Goal: Task Accomplishment & Management: Use online tool/utility

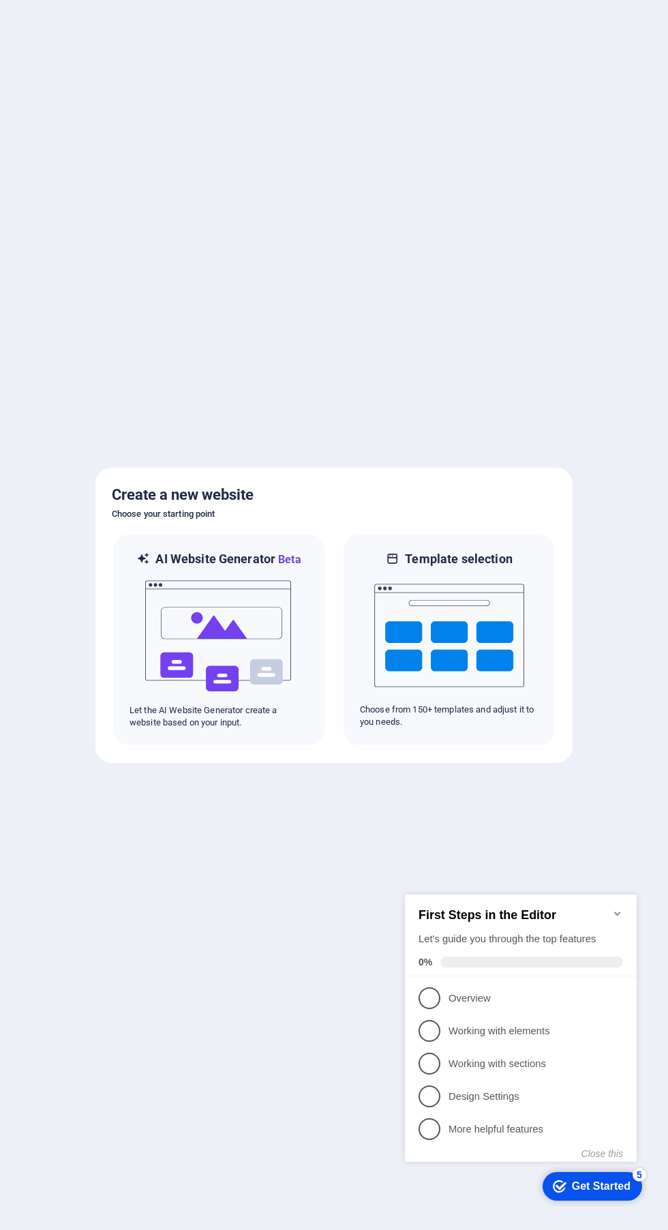
click at [451, 994] on p "Overview - incomplete" at bounding box center [531, 998] width 164 height 14
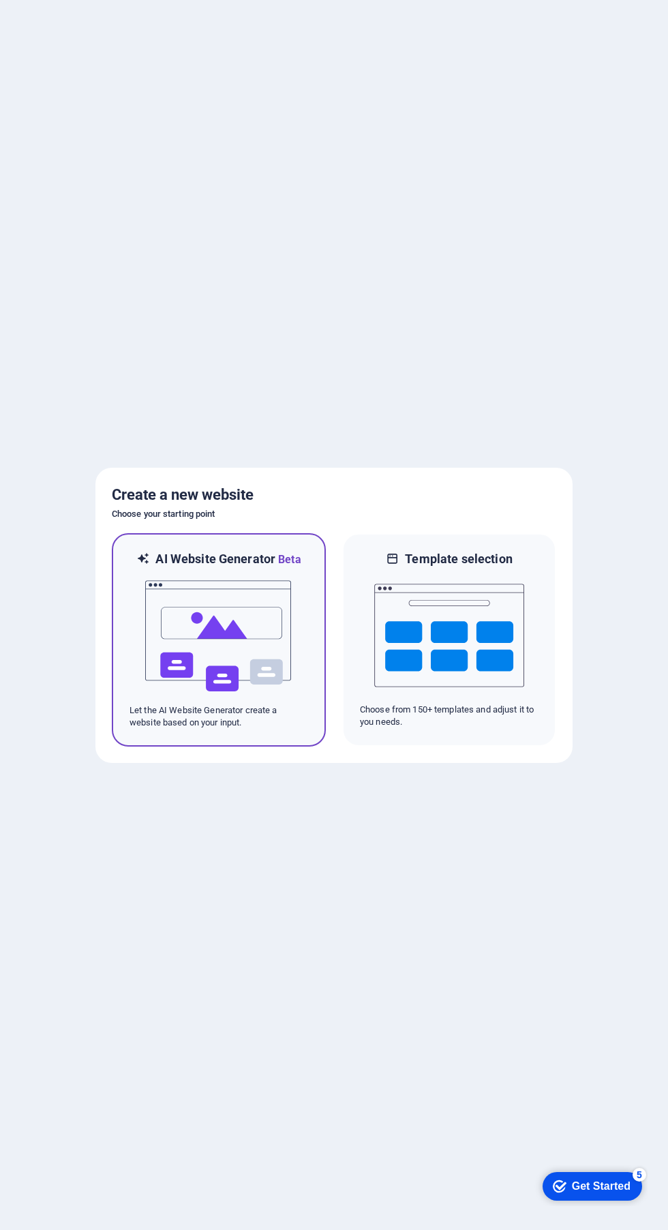
click at [237, 628] on img at bounding box center [219, 636] width 150 height 136
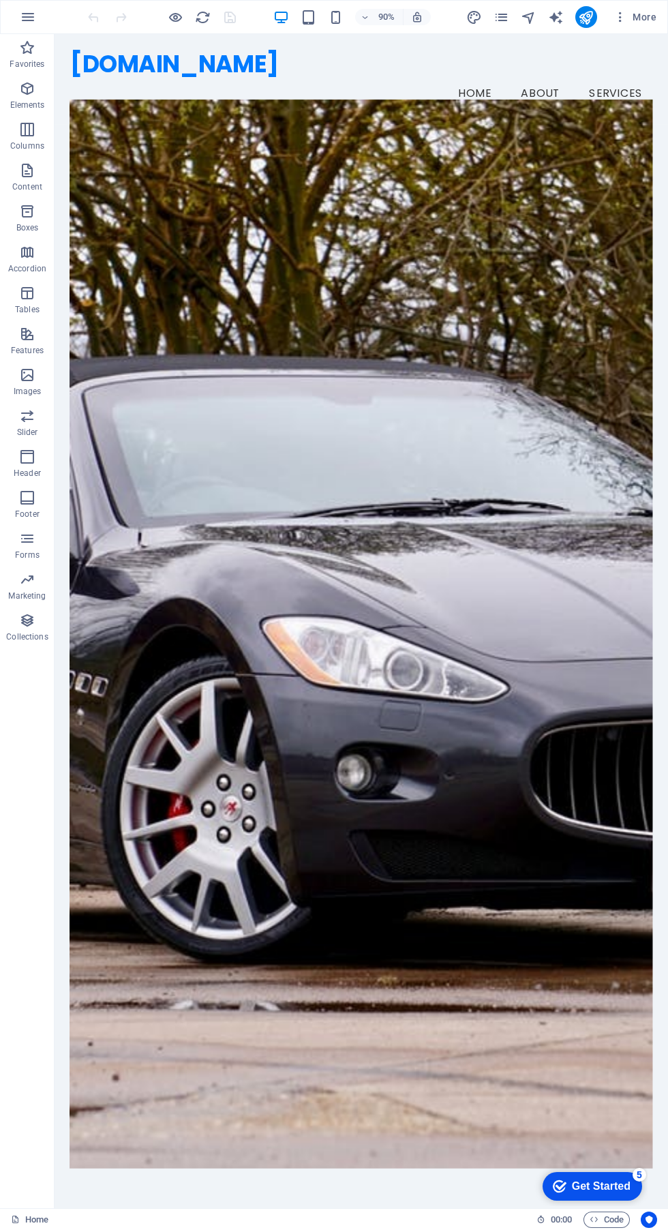
click at [570, 34] on div "[DOMAIN_NAME] Menu Home About Services" at bounding box center [396, 84] width 682 height 100
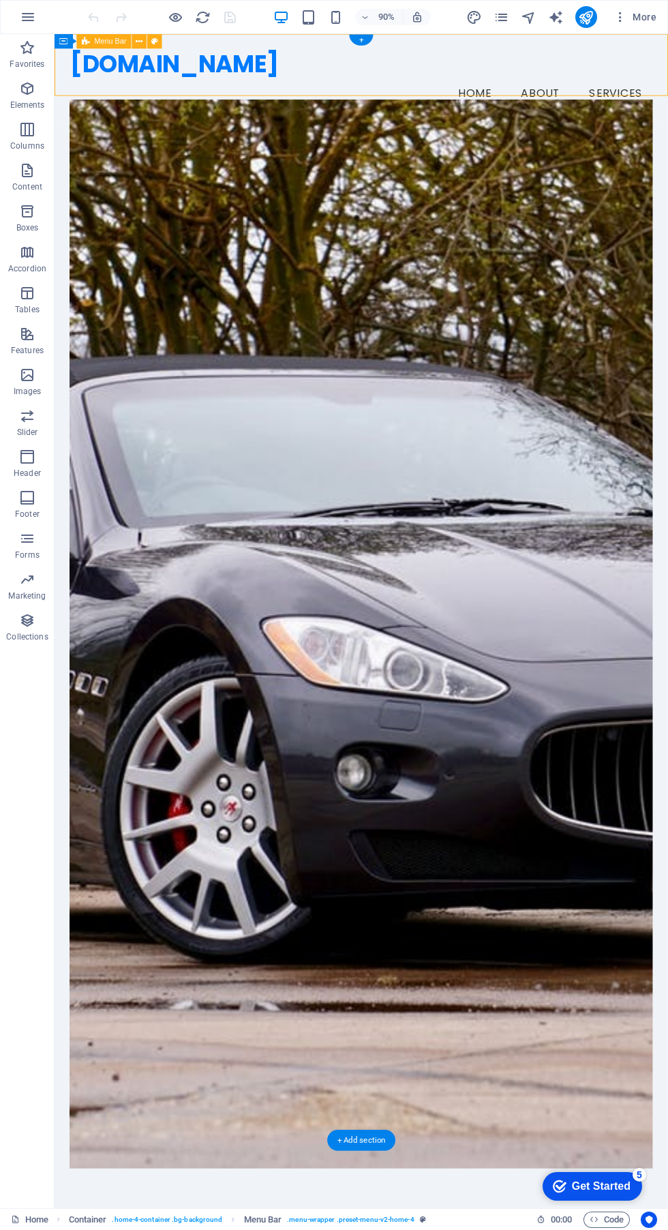
click at [523, 19] on icon "navigator" at bounding box center [529, 18] width 16 height 16
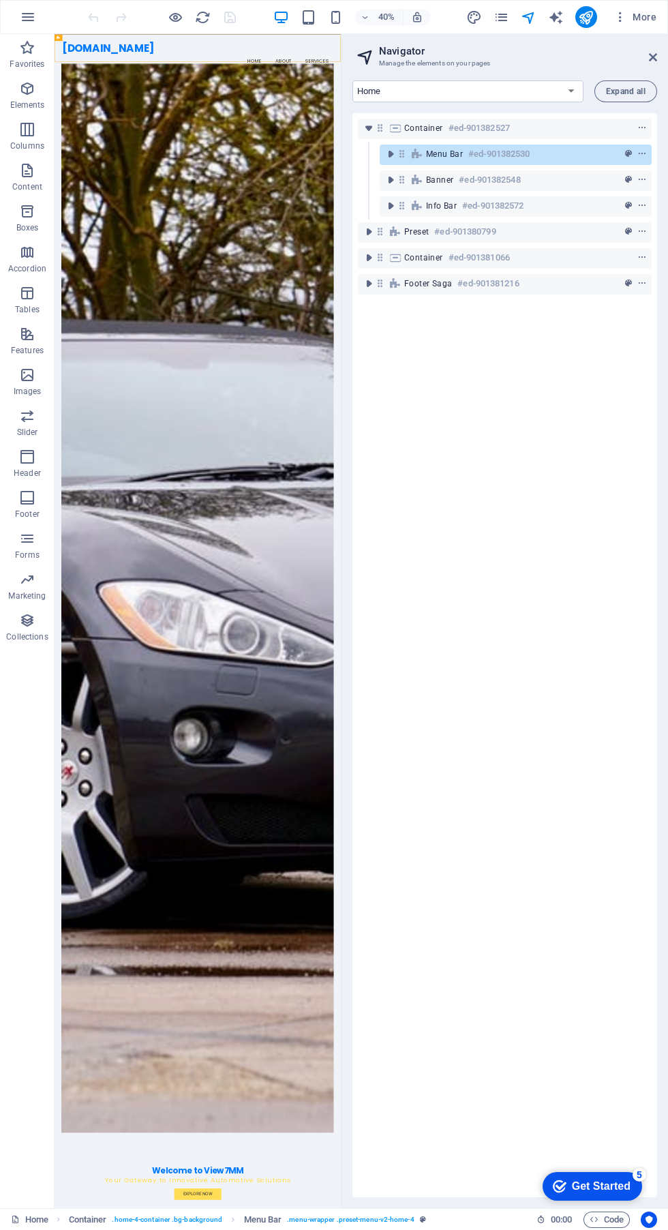
click at [607, 82] on button "Expand all" at bounding box center [625, 91] width 63 height 22
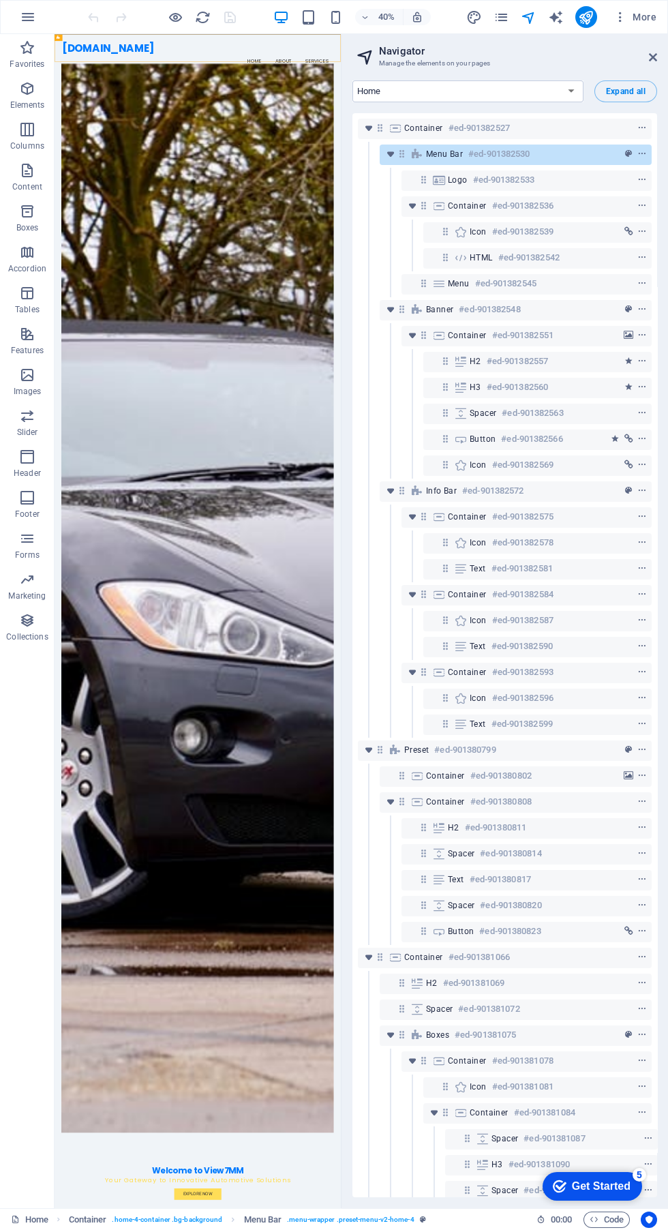
click at [615, 90] on span "Expand all" at bounding box center [626, 91] width 40 height 8
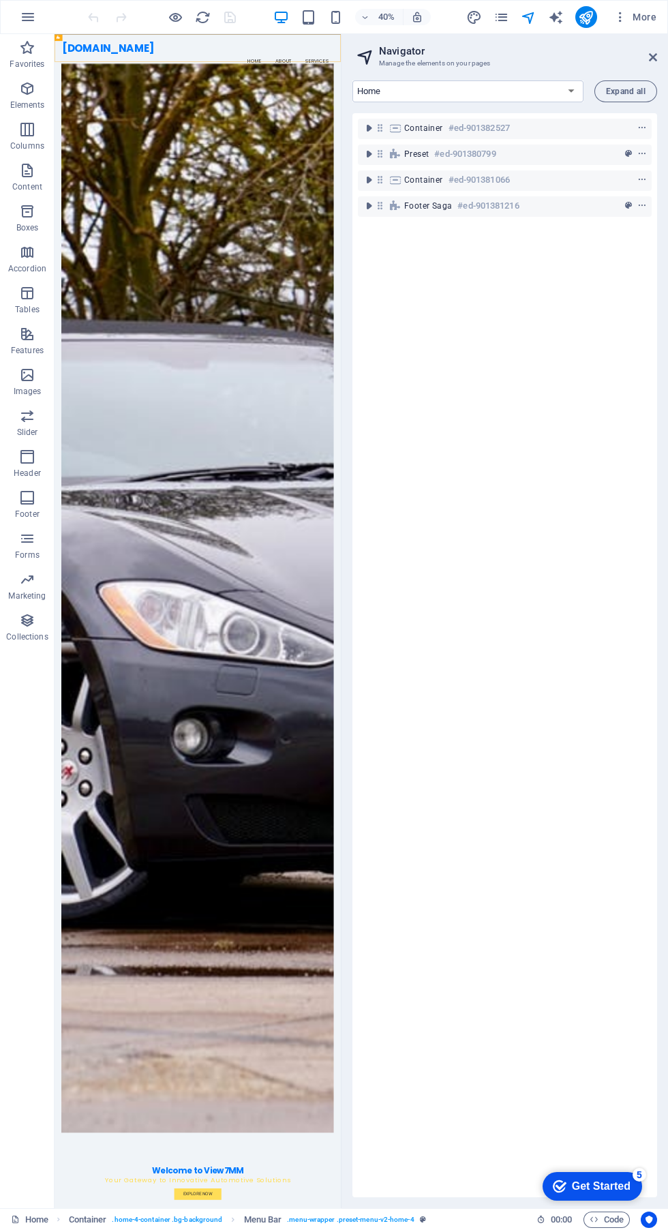
click at [620, 17] on icon "button" at bounding box center [620, 17] width 14 height 14
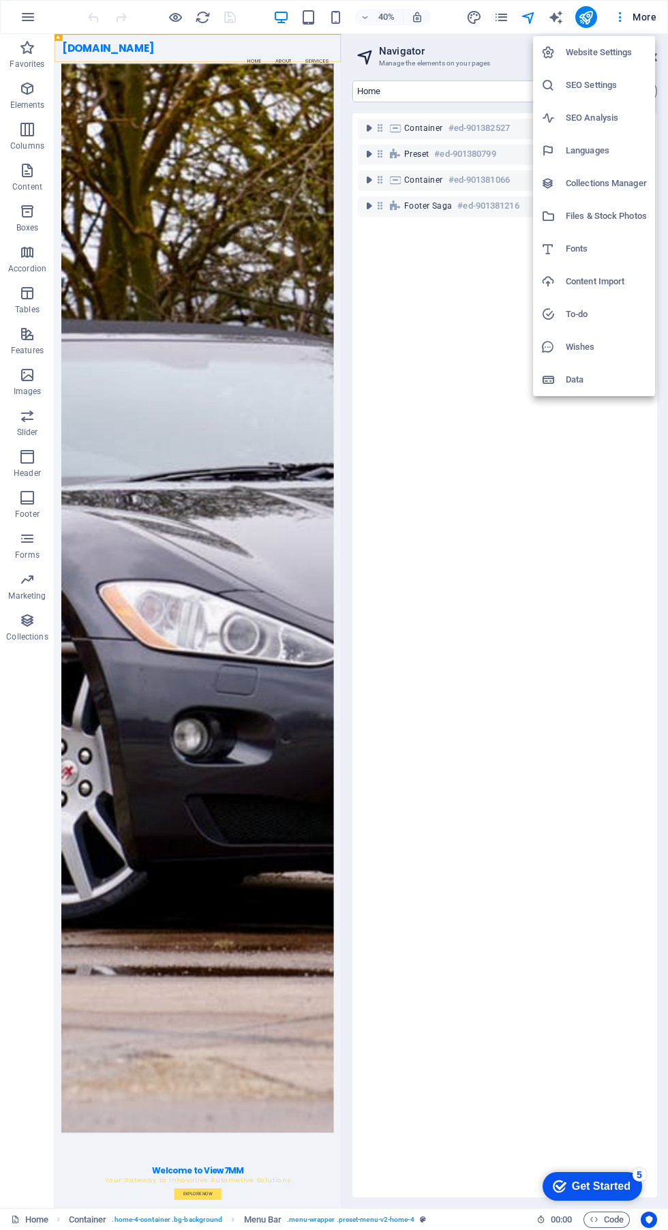
click at [584, 50] on h6 "Website Settings" at bounding box center [606, 52] width 81 height 16
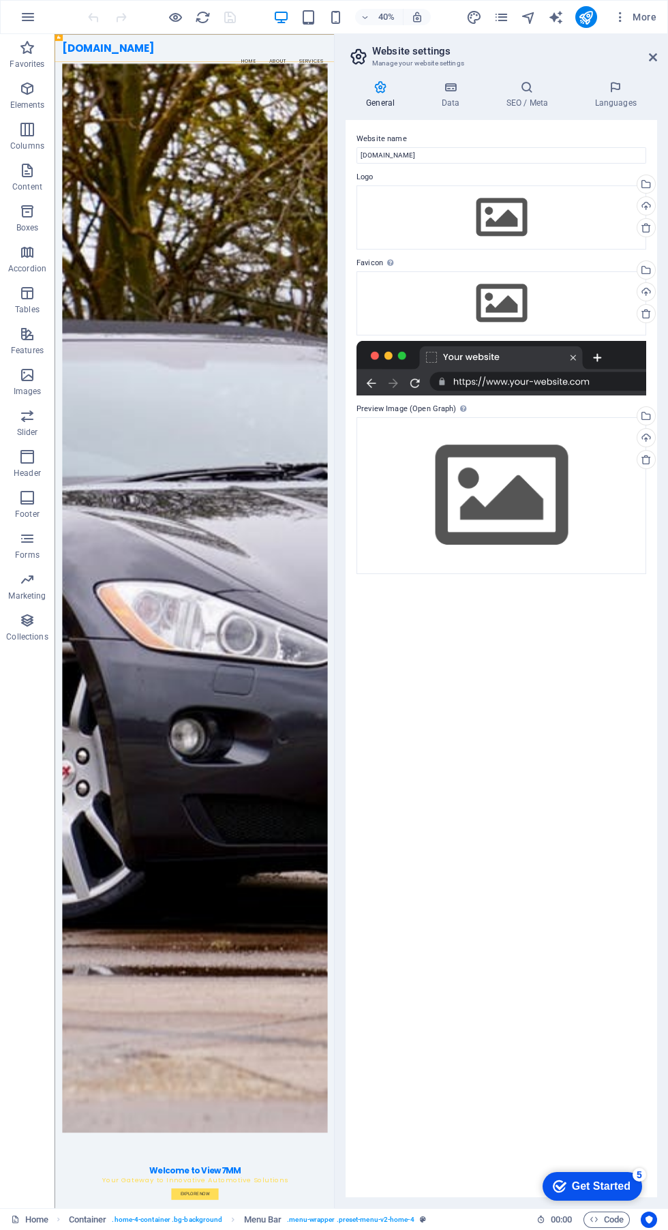
click at [646, 185] on div "Select files from the file manager, stock photos, or upload file(s)" at bounding box center [645, 185] width 20 height 20
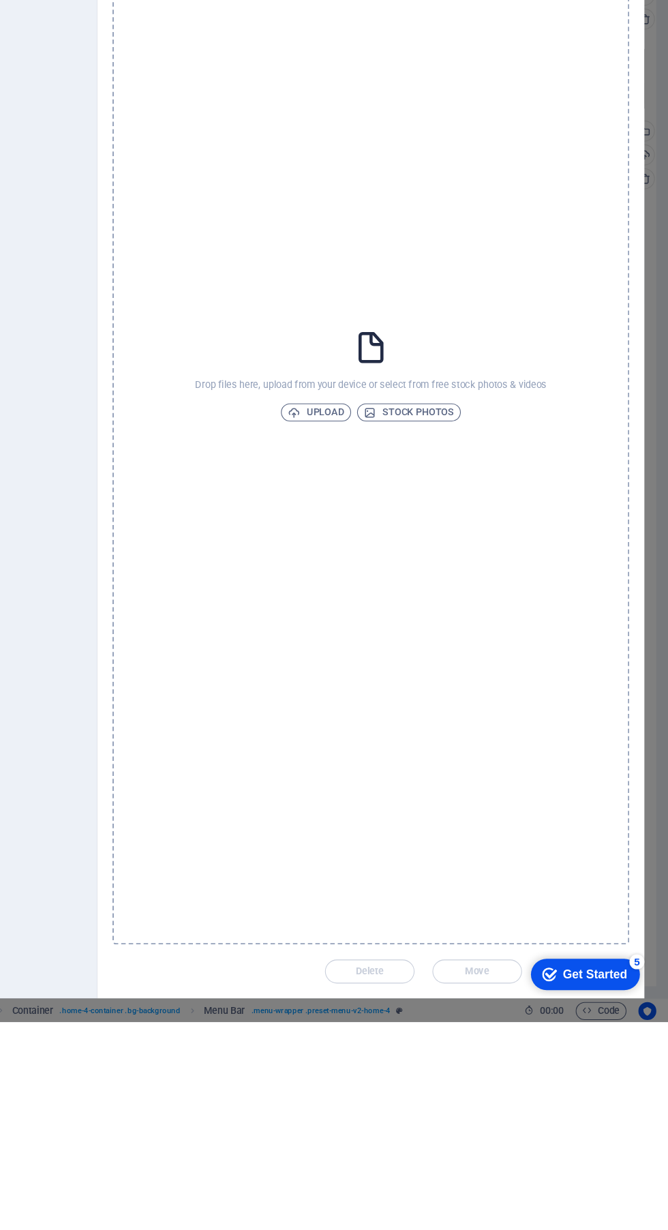
click at [346, 681] on span "Upload" at bounding box center [346, 673] width 52 height 16
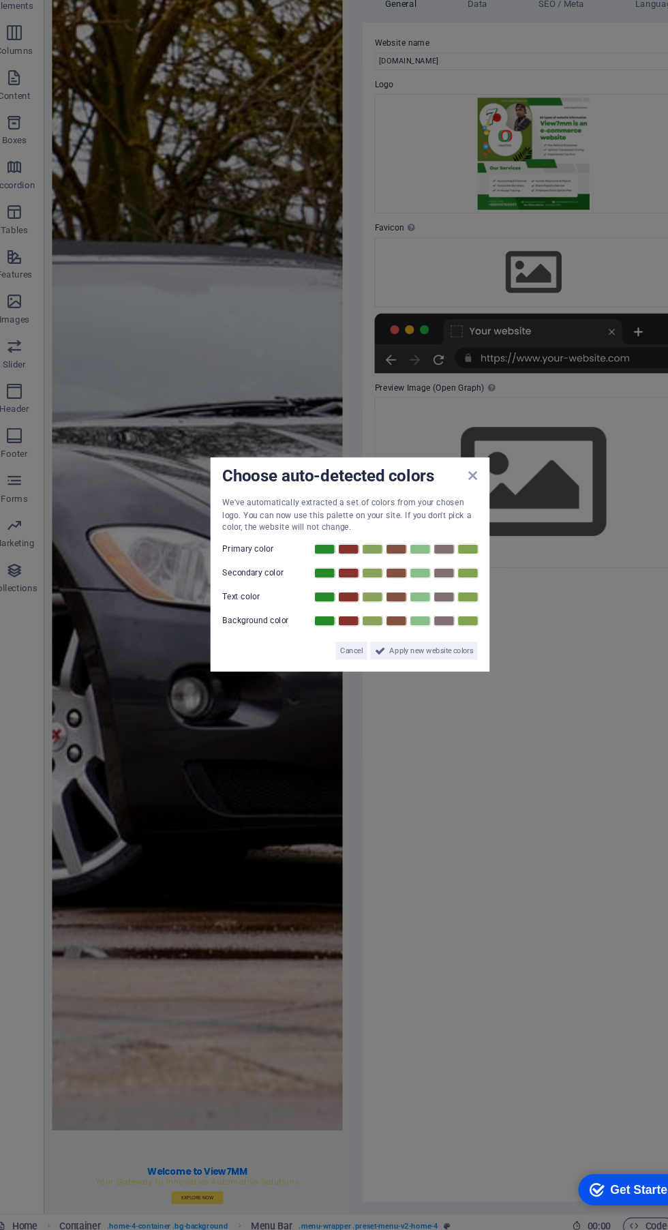
click at [447, 601] on link at bounding box center [441, 600] width 20 height 11
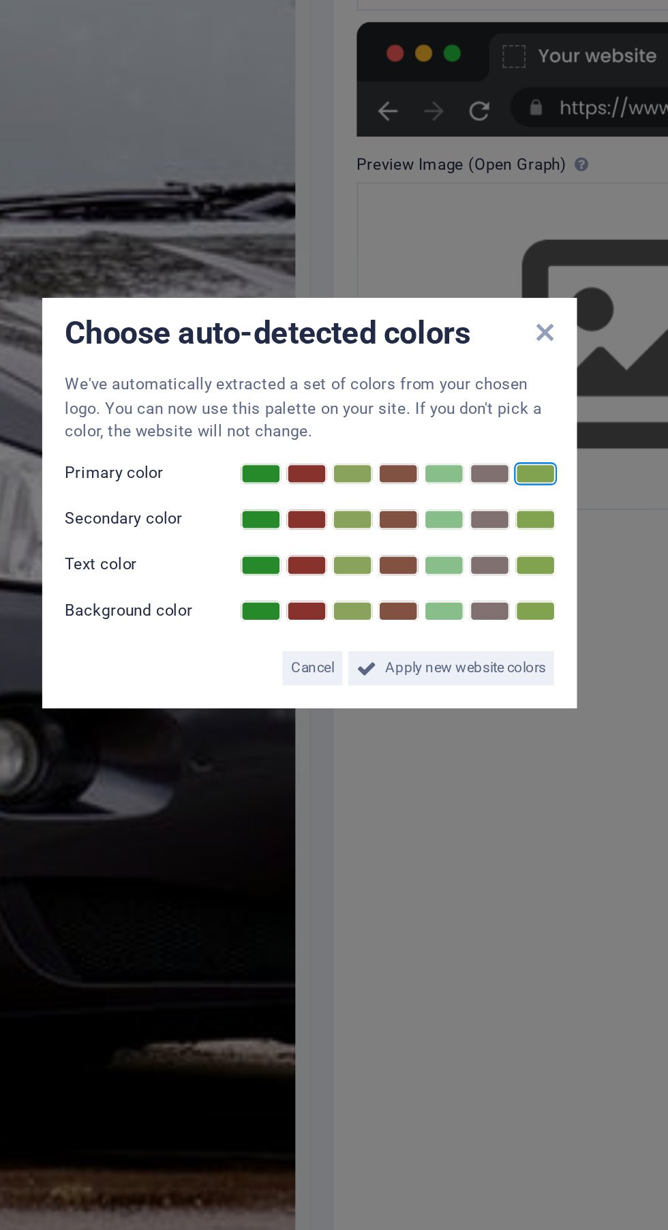
click at [402, 695] on span "Apply new website colors" at bounding box center [408, 693] width 76 height 16
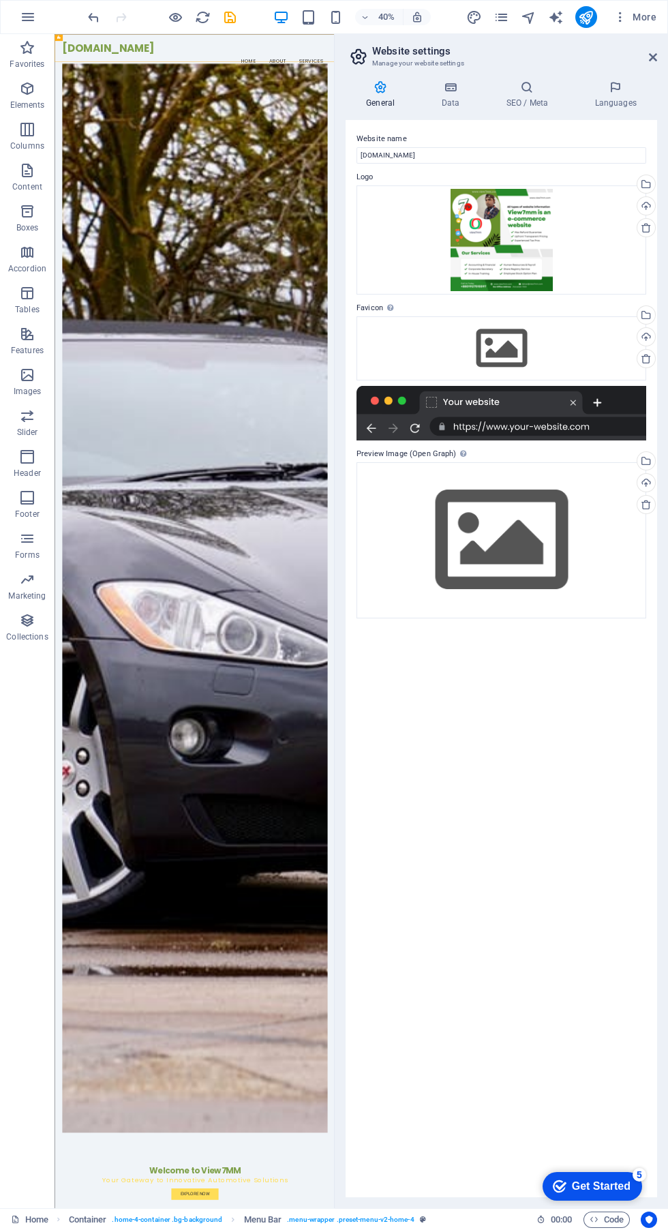
click at [652, 178] on div "Select files from the file manager, stock photos, or upload file(s)" at bounding box center [645, 185] width 20 height 20
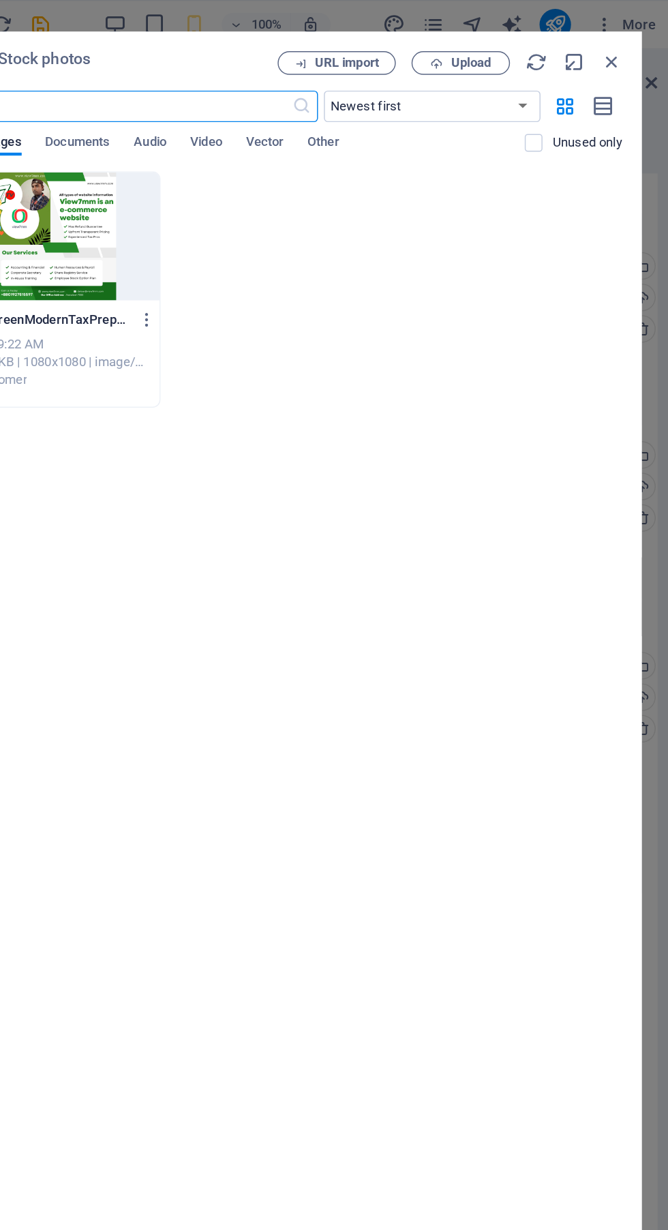
click at [591, 98] on p "Unused only" at bounding box center [608, 99] width 48 height 12
click at [0, 0] on input "checkbox" at bounding box center [0, 0] width 0 height 0
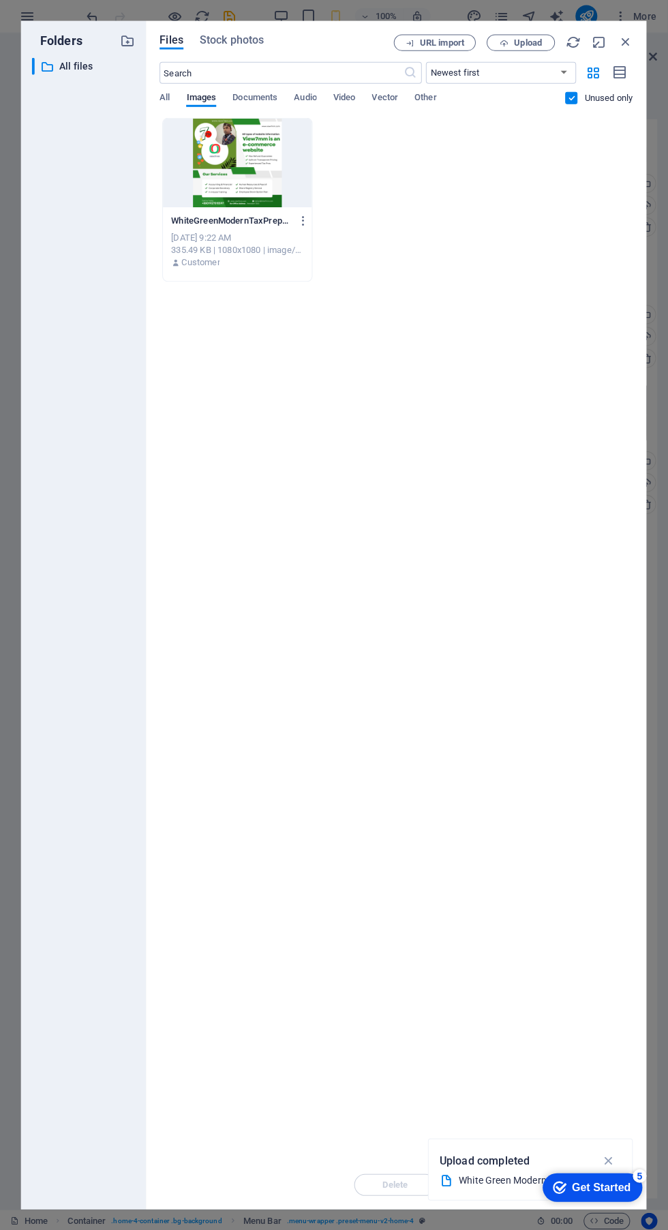
click at [238, 48] on button "Stock photos" at bounding box center [232, 42] width 64 height 15
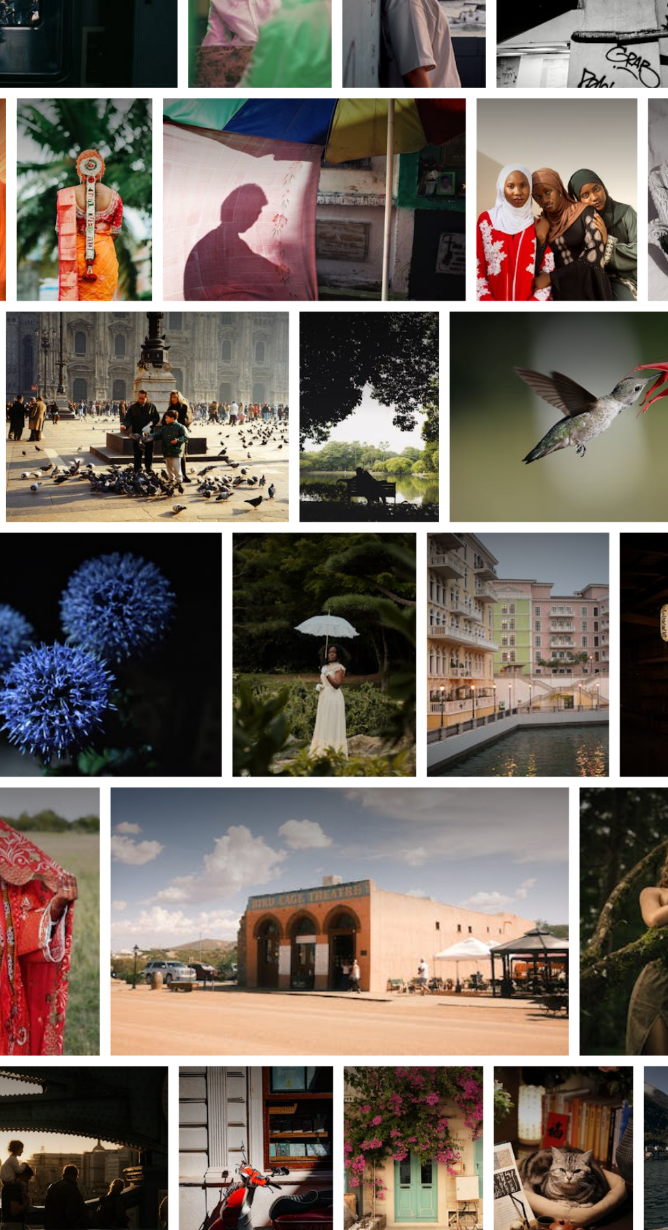
scroll to position [292, 0]
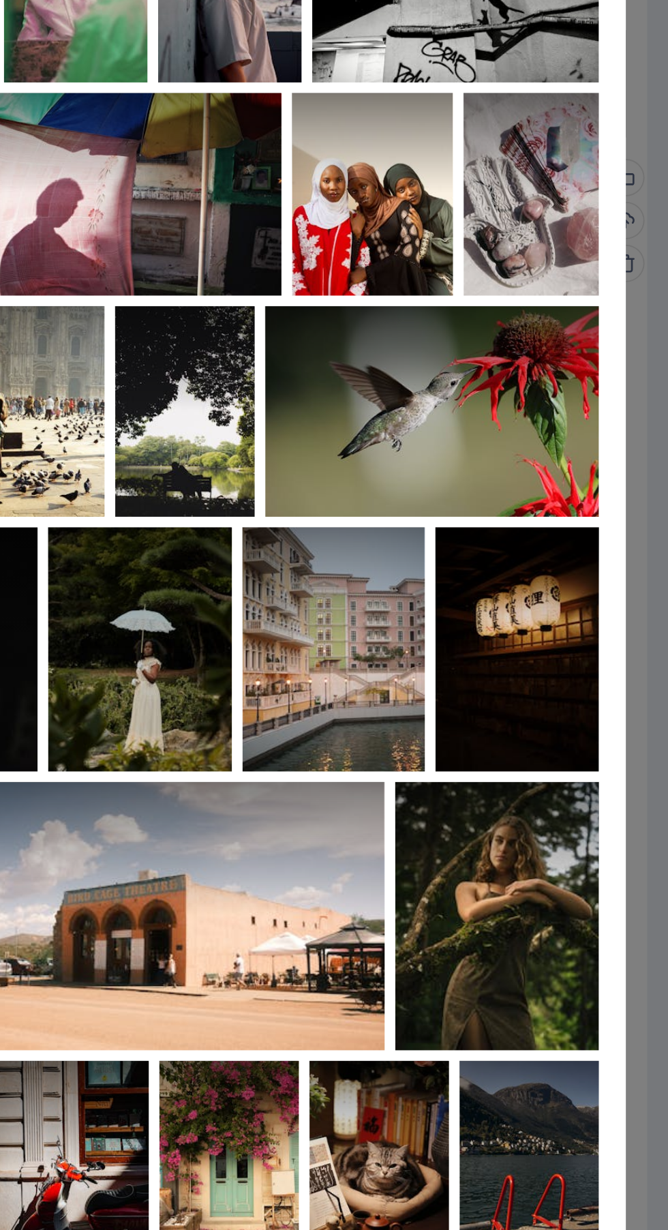
click at [311, 517] on div at bounding box center [277, 469] width 69 height 103
click at [306, 446] on icon at bounding box center [294, 434] width 23 height 23
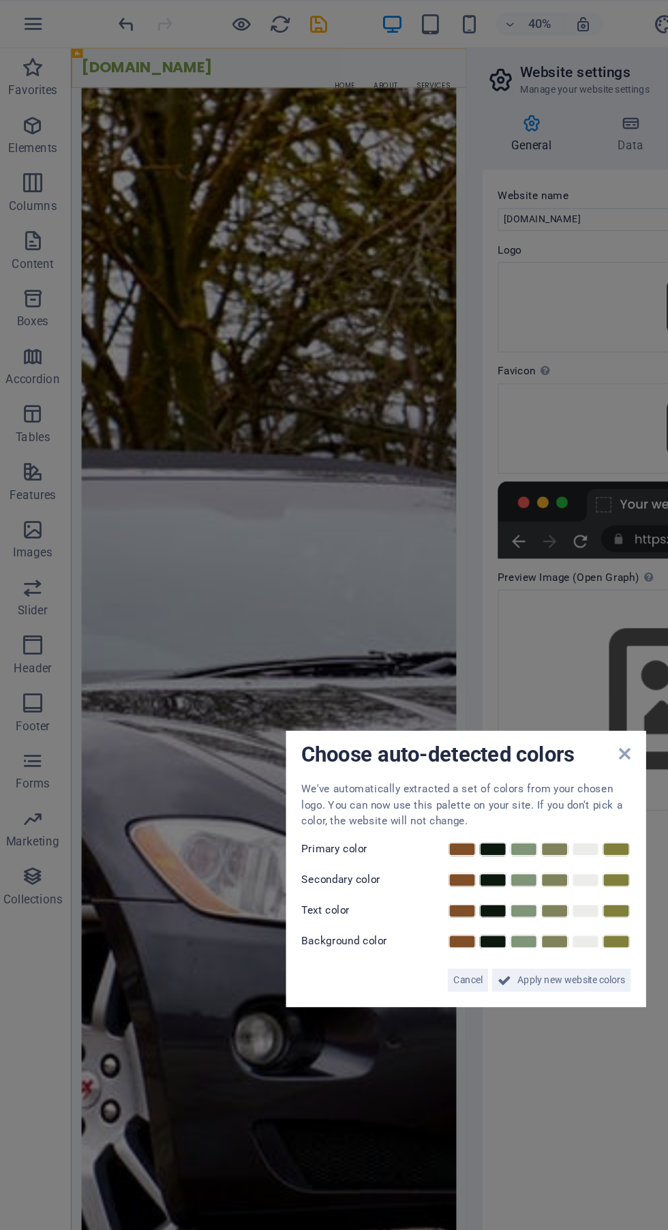
click at [445, 601] on link at bounding box center [440, 600] width 20 height 11
click at [419, 691] on span "Apply new website colors" at bounding box center [408, 693] width 76 height 16
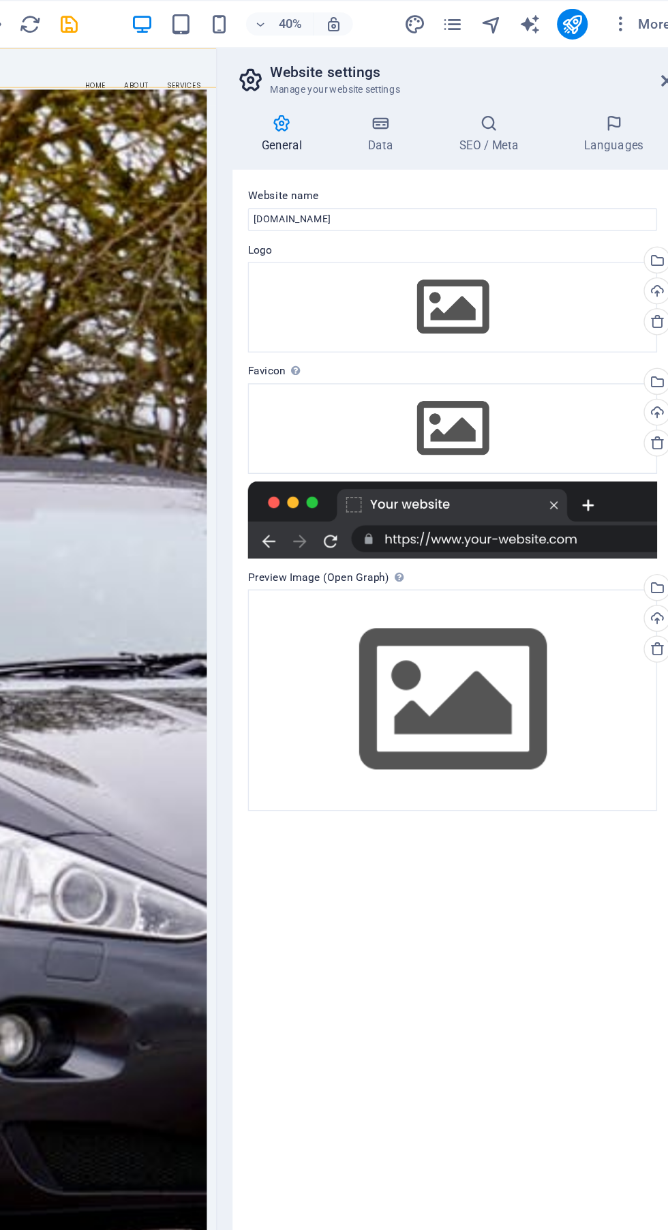
click at [652, 191] on div "Select files from the file manager, stock photos, or upload file(s)" at bounding box center [645, 185] width 20 height 20
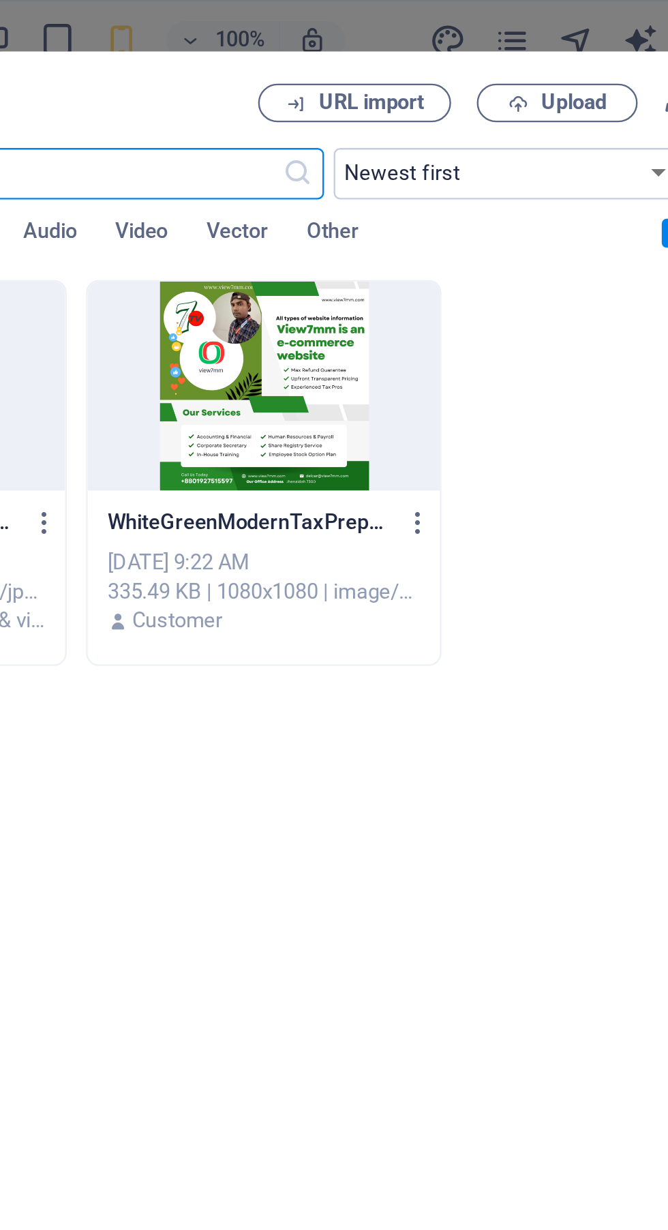
click at [529, 45] on span "Upload" at bounding box center [528, 44] width 28 height 8
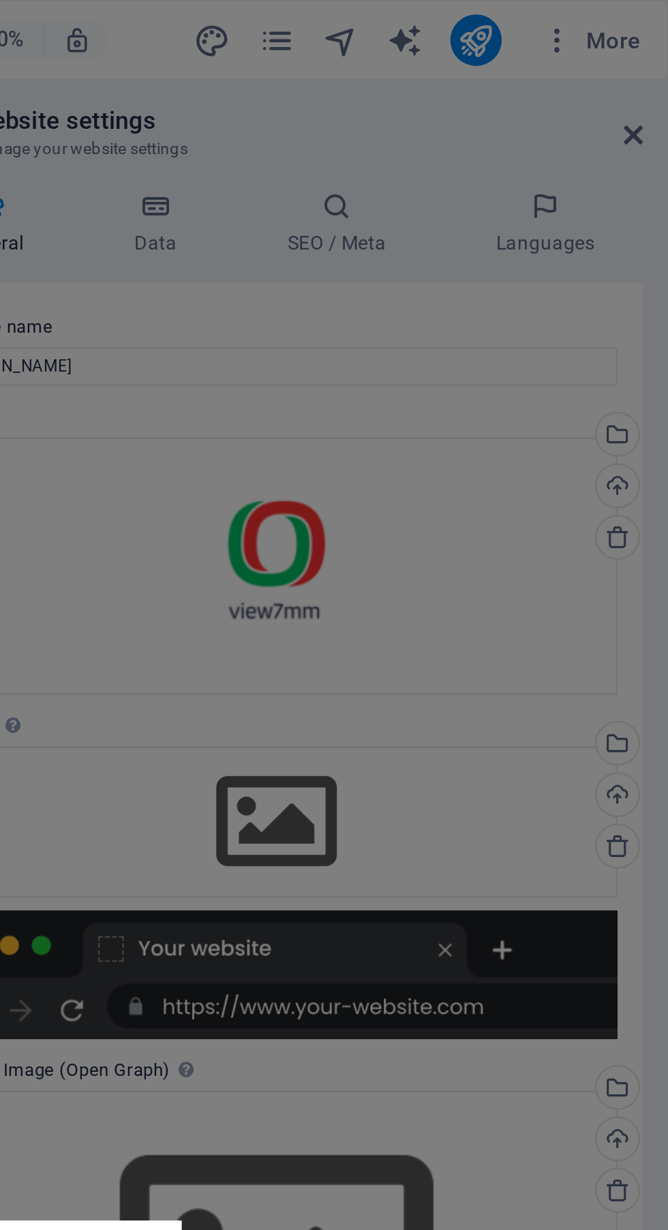
click at [648, 320] on aside "Choose auto-detected colors We've automatically extracted a set of colors from …" at bounding box center [334, 615] width 668 height 1230
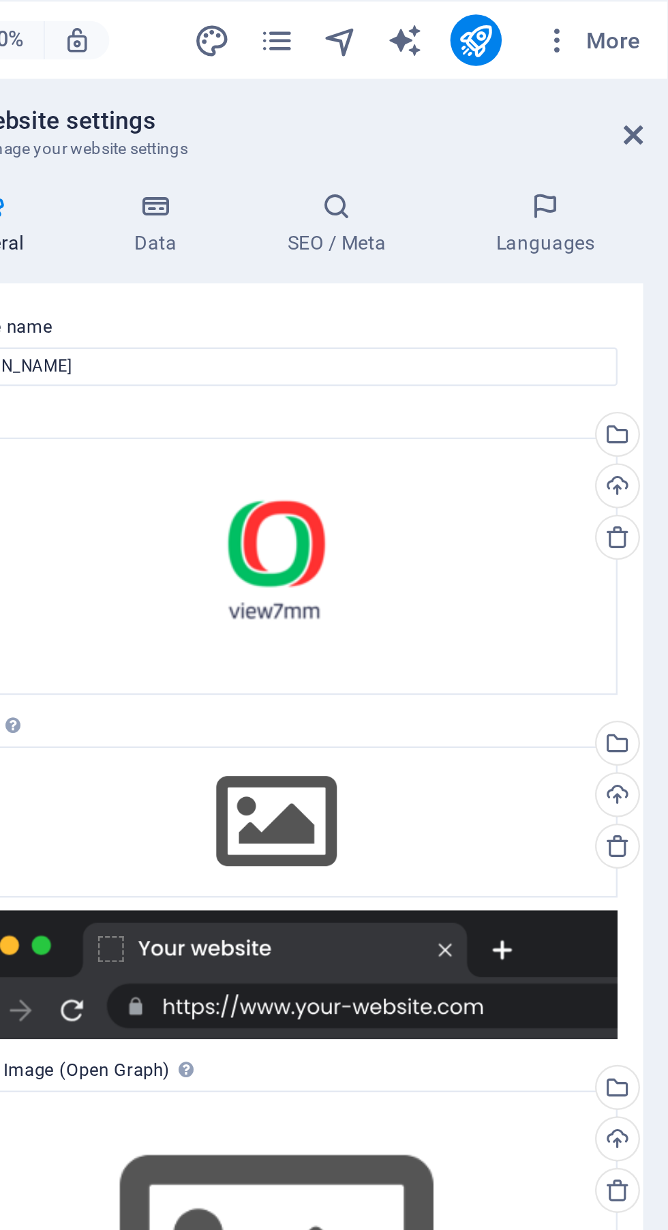
click at [648, 319] on div "Select files from the file manager, stock photos, or upload file(s)" at bounding box center [645, 316] width 20 height 20
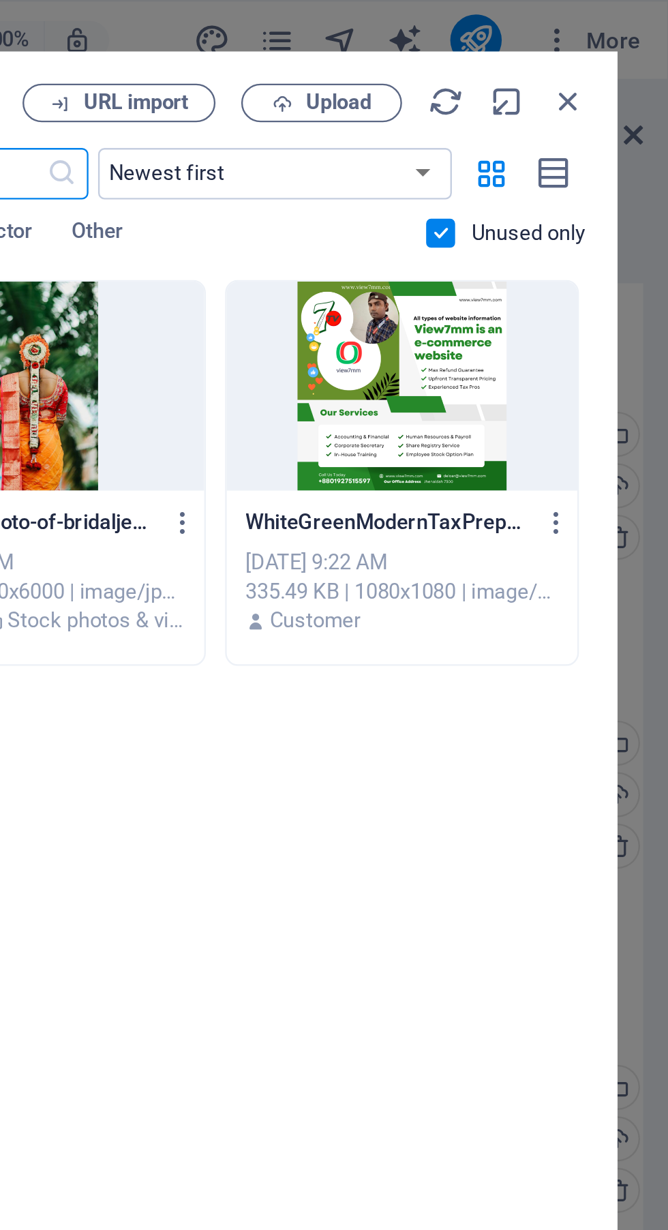
click at [544, 179] on div at bounding box center [555, 163] width 149 height 89
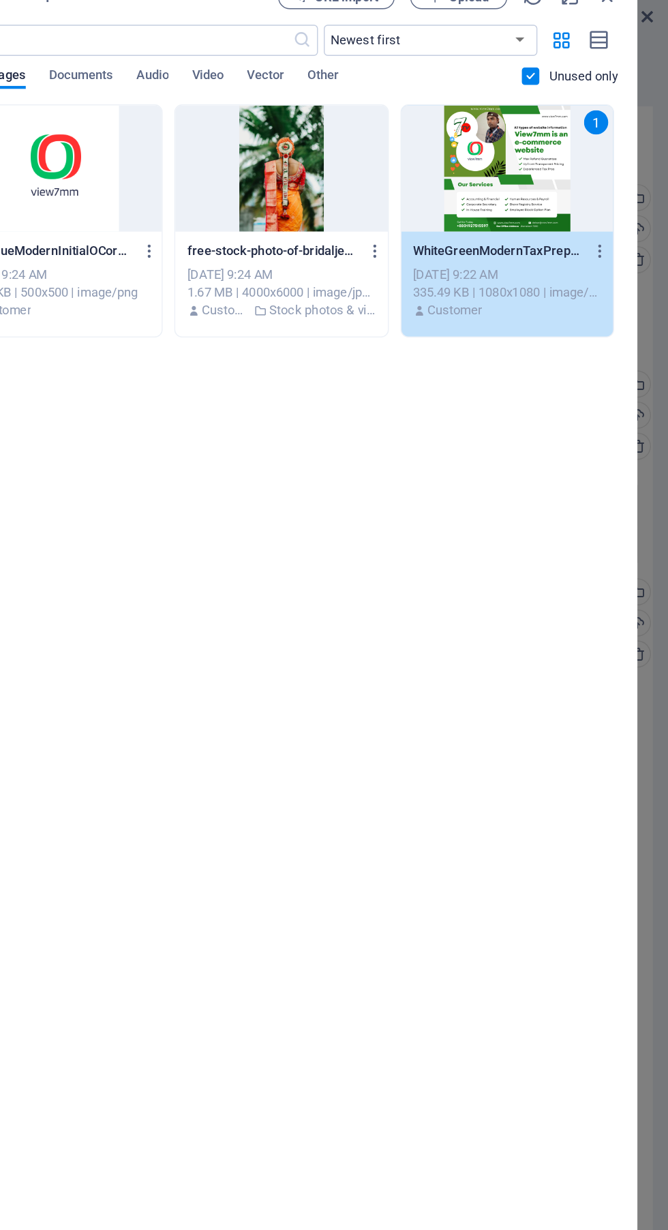
scroll to position [0, 0]
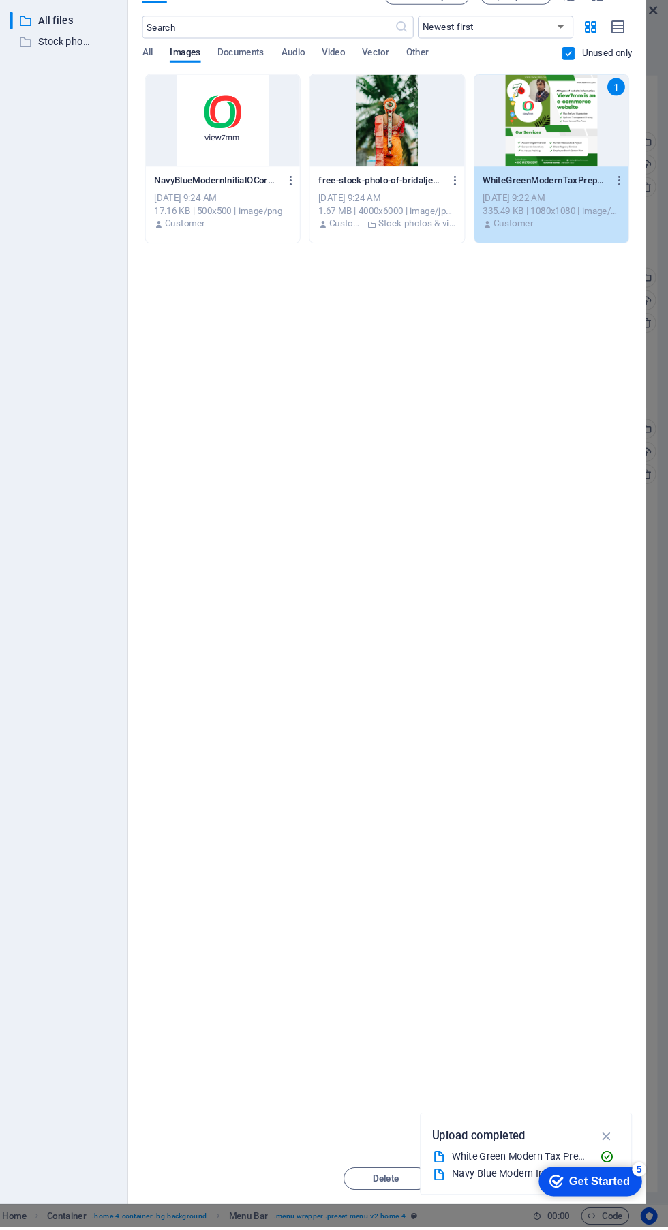
click at [607, 1150] on icon "button" at bounding box center [608, 1142] width 16 height 15
click at [511, 1159] on div "Drop files here to upload them instantly NavyBlueModernInitialOCorporateLogo-XK…" at bounding box center [396, 639] width 472 height 1040
click at [507, 1187] on span "Move" at bounding box center [494, 1183] width 70 height 8
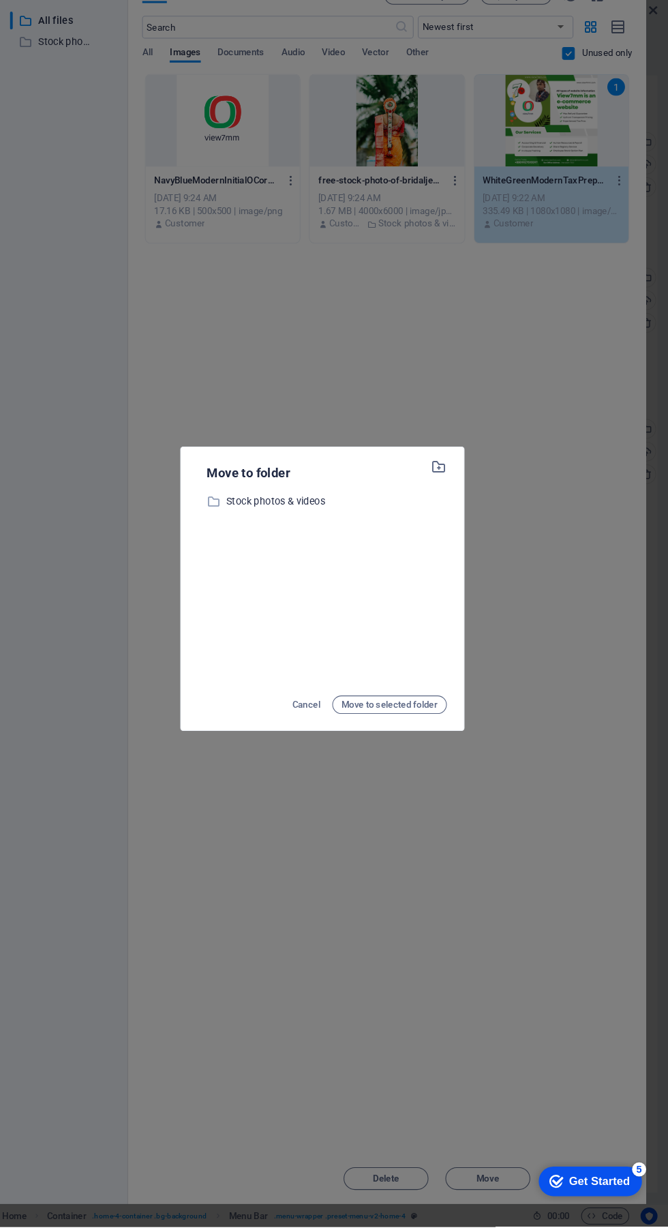
click at [411, 735] on span "Move to selected folder" at bounding box center [398, 726] width 93 height 16
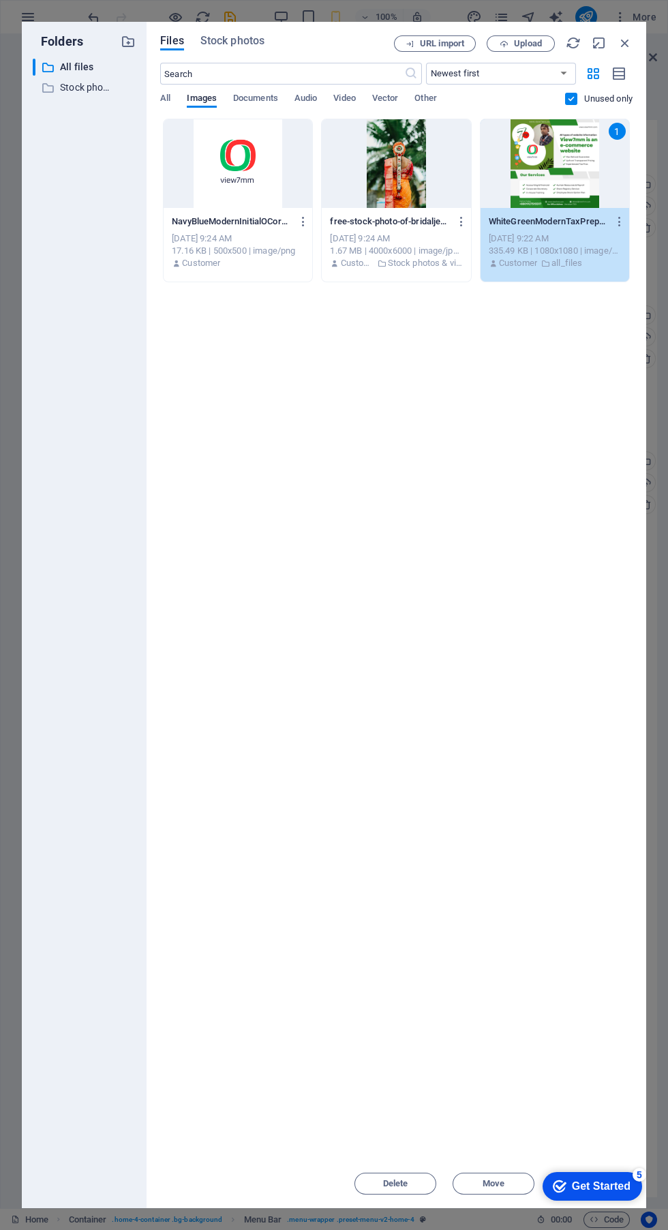
click at [578, 1159] on div "Drop files here to upload them instantly NavyBlueModernInitialOCorporateLogo-XK…" at bounding box center [396, 639] width 472 height 1040
click at [602, 1183] on div "Get Started" at bounding box center [601, 1186] width 59 height 12
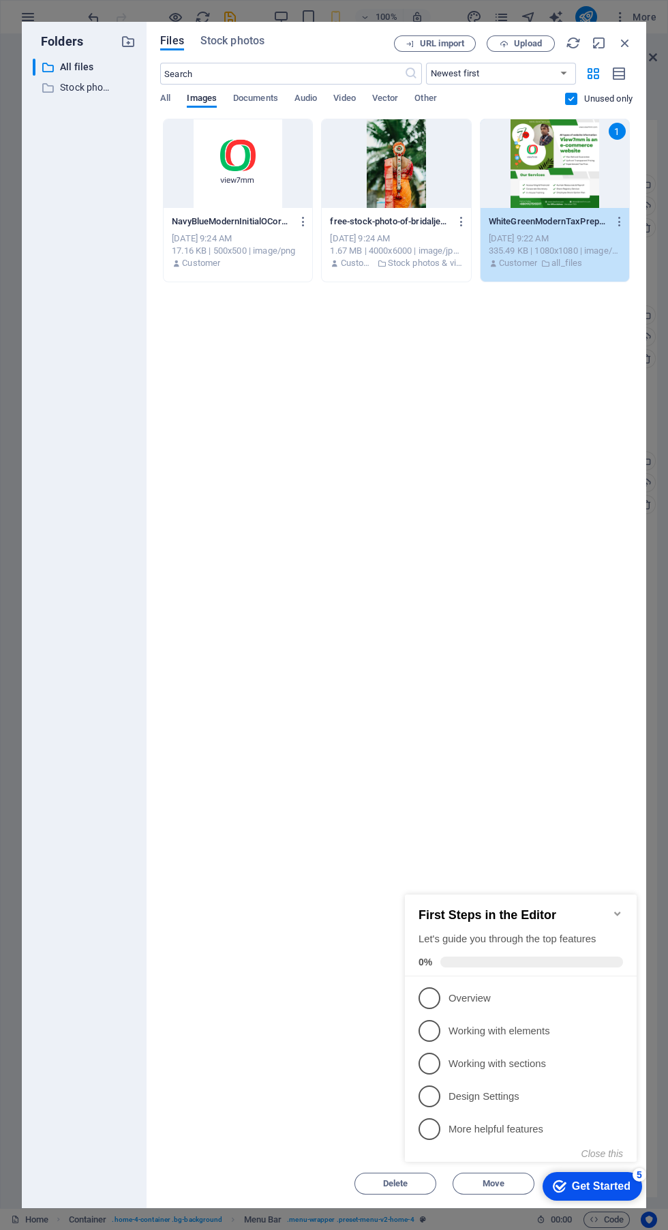
click at [524, 991] on p "Overview - incomplete" at bounding box center [531, 998] width 164 height 14
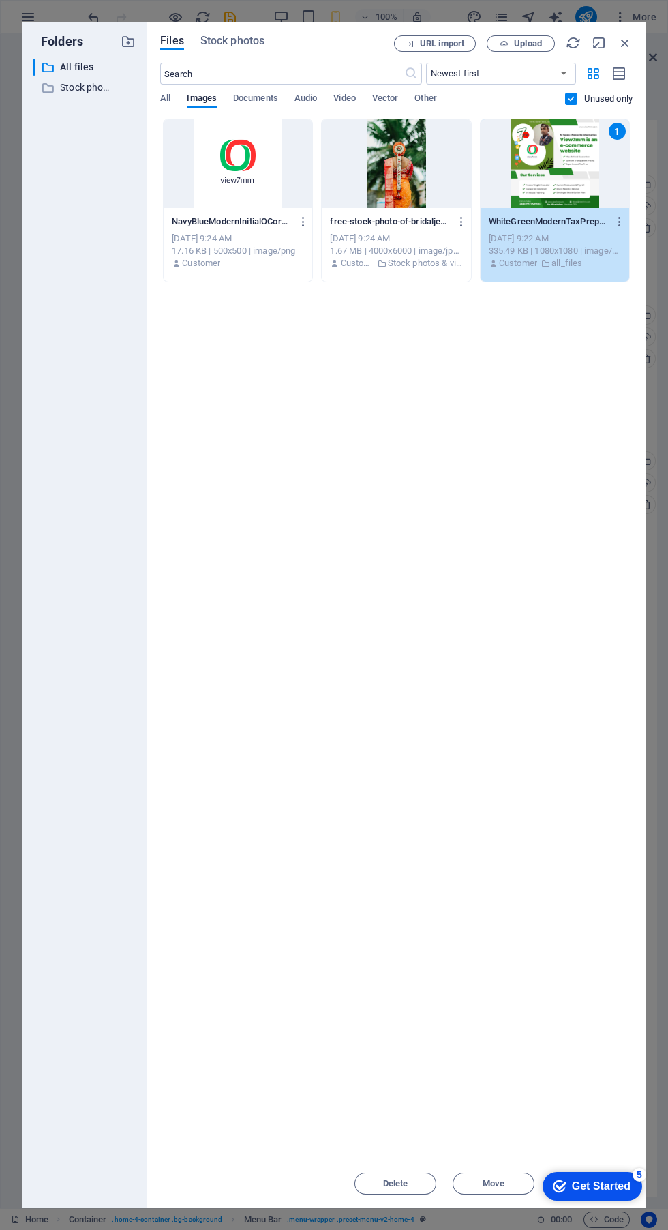
click at [624, 43] on icon "button" at bounding box center [625, 42] width 15 height 15
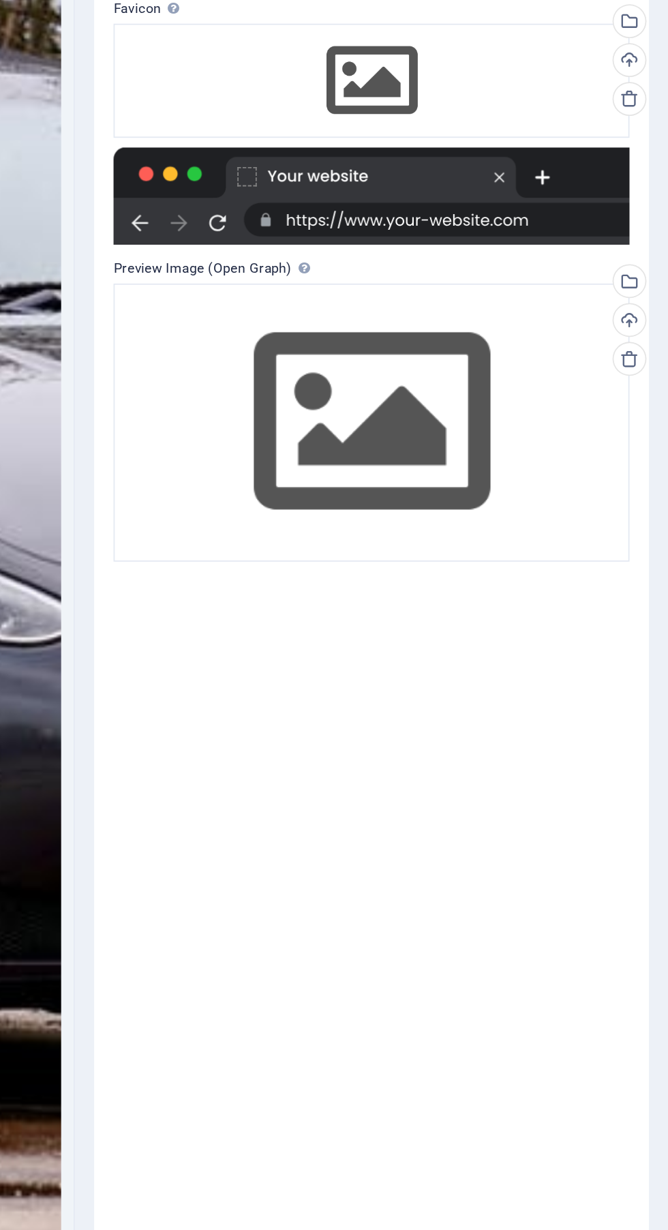
click at [650, 461] on div "Select files from the file manager, stock photos, or upload file(s)" at bounding box center [645, 462] width 20 height 20
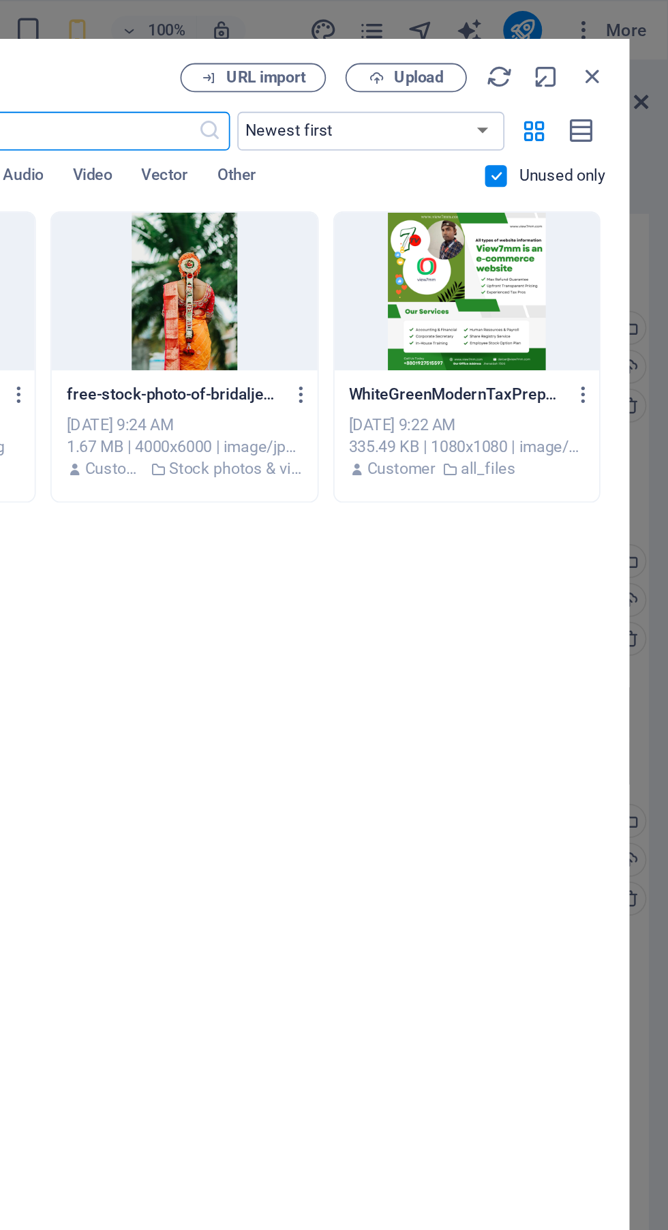
click at [572, 99] on label at bounding box center [571, 99] width 12 height 12
click at [0, 0] on input "checkbox" at bounding box center [0, 0] width 0 height 0
click at [436, 44] on span "URL import" at bounding box center [442, 44] width 44 height 8
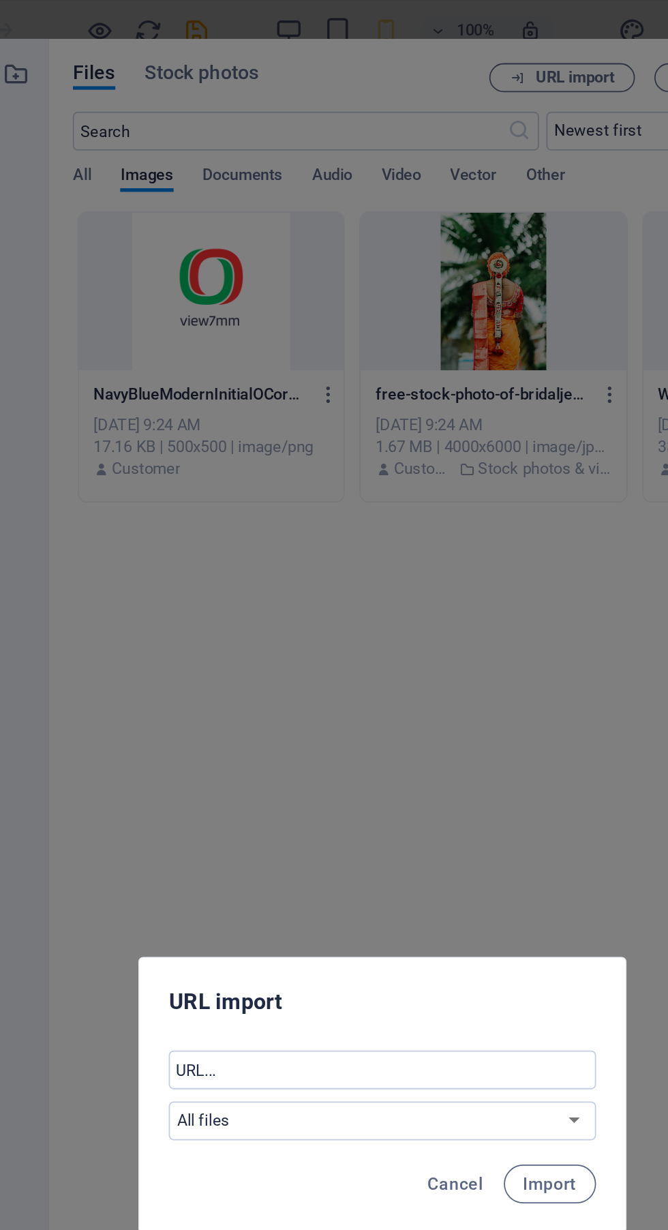
click at [432, 663] on span "Import" at bounding box center [428, 664] width 30 height 11
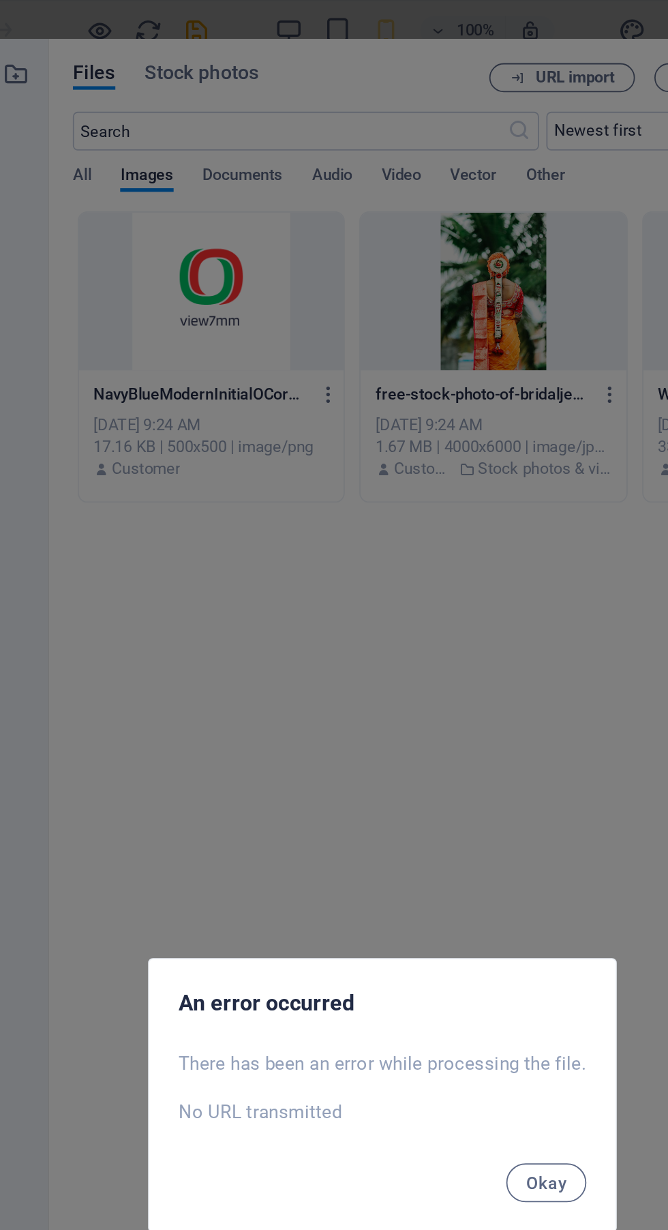
click at [433, 663] on span "Okay" at bounding box center [425, 663] width 23 height 11
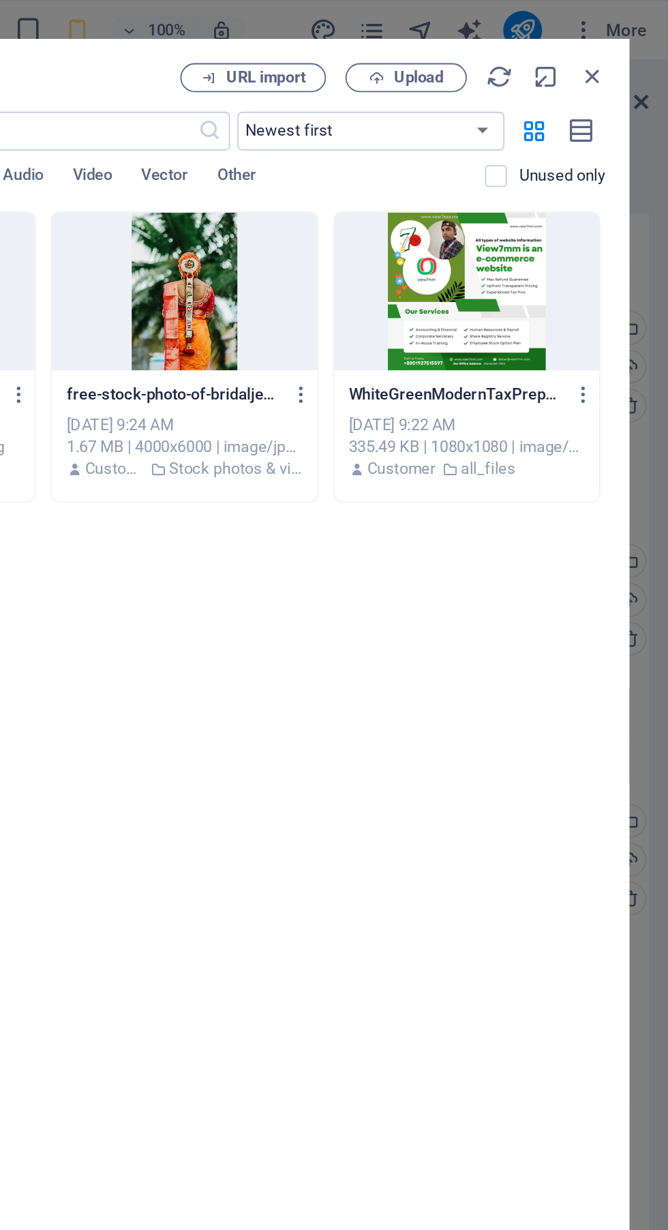
click at [526, 168] on div at bounding box center [555, 163] width 149 height 89
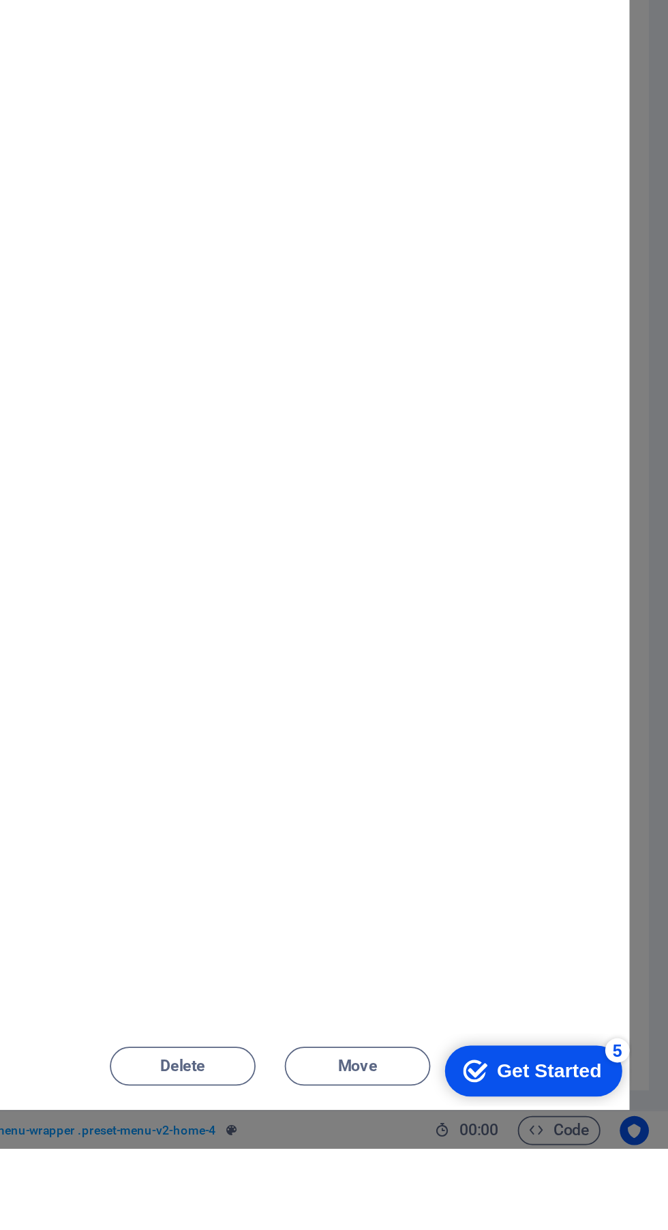
click at [487, 1052] on div "Get Started" at bounding box center [495, 1054] width 59 height 12
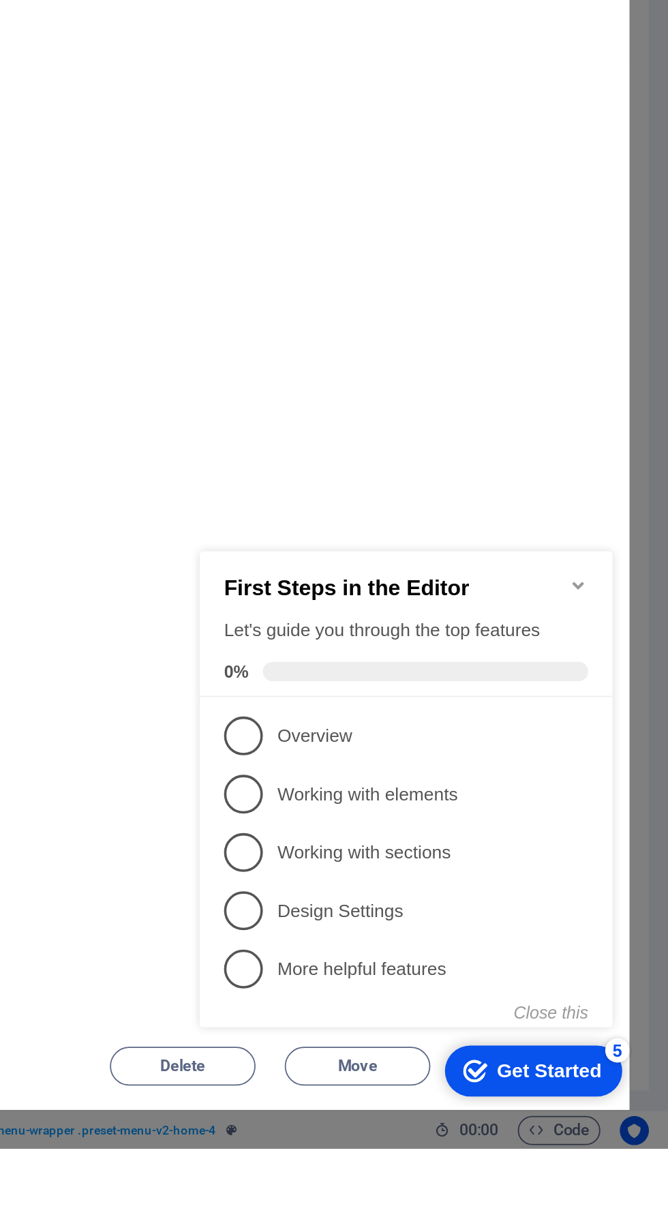
click at [301, 731] on p "Design Settings - incomplete" at bounding box center [321, 737] width 164 height 14
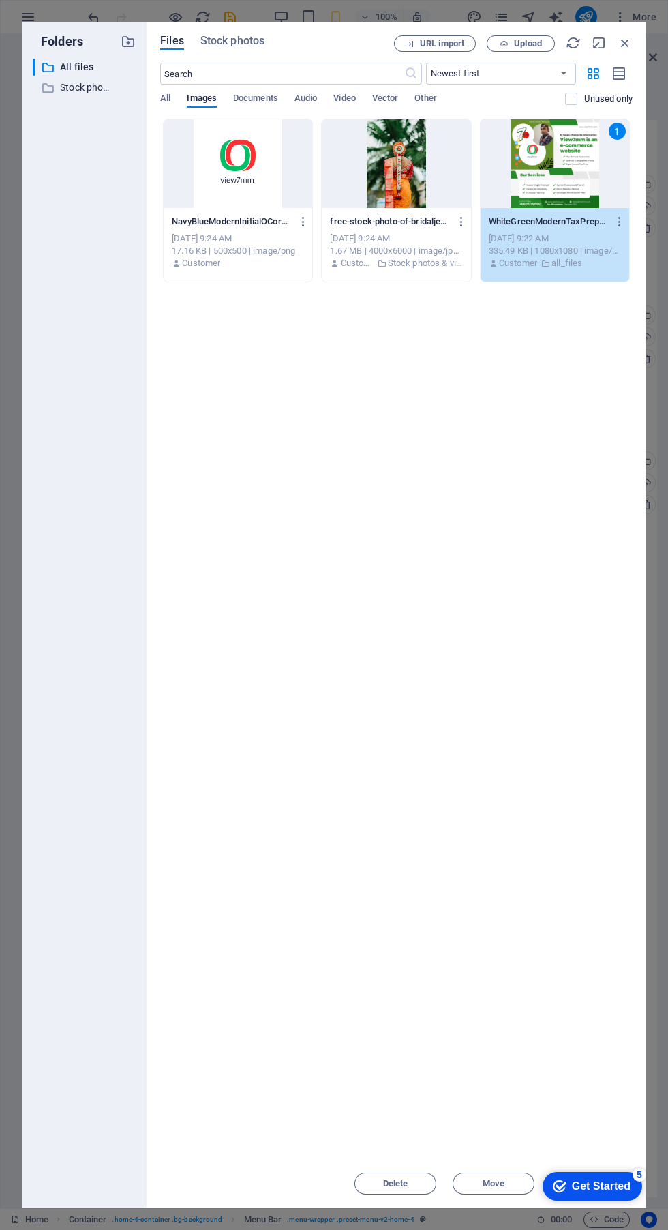
click at [538, 44] on span "Upload" at bounding box center [528, 44] width 28 height 8
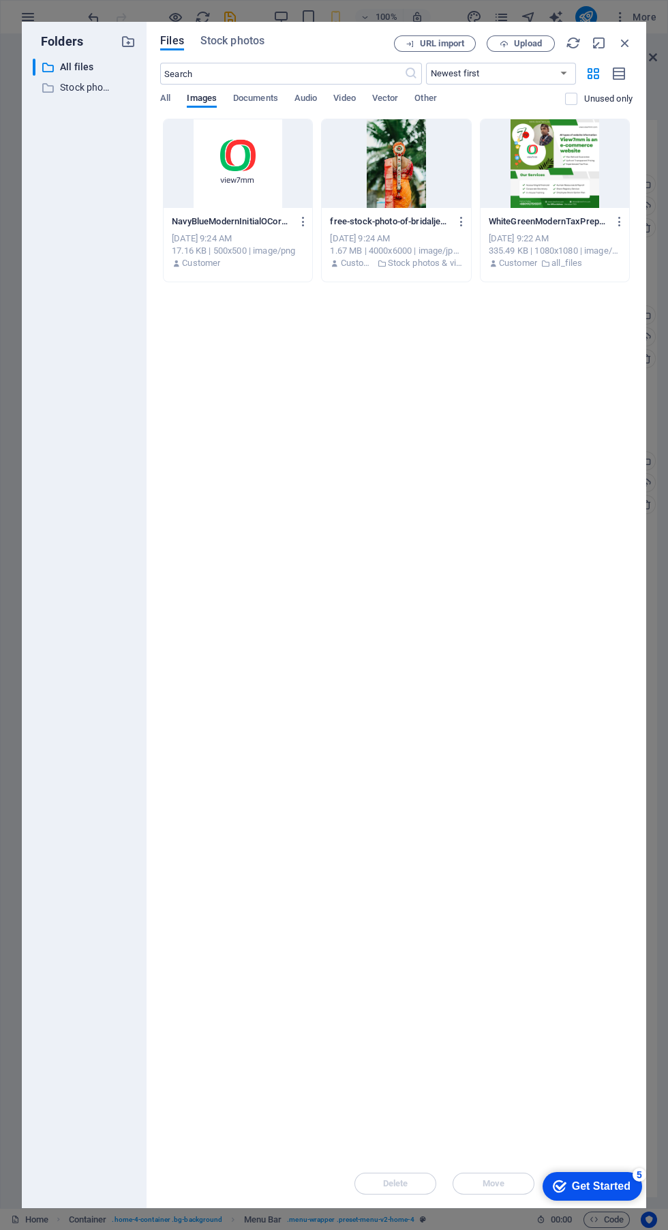
click at [573, 44] on icon "button" at bounding box center [573, 42] width 15 height 15
click at [626, 36] on icon "button" at bounding box center [625, 42] width 15 height 15
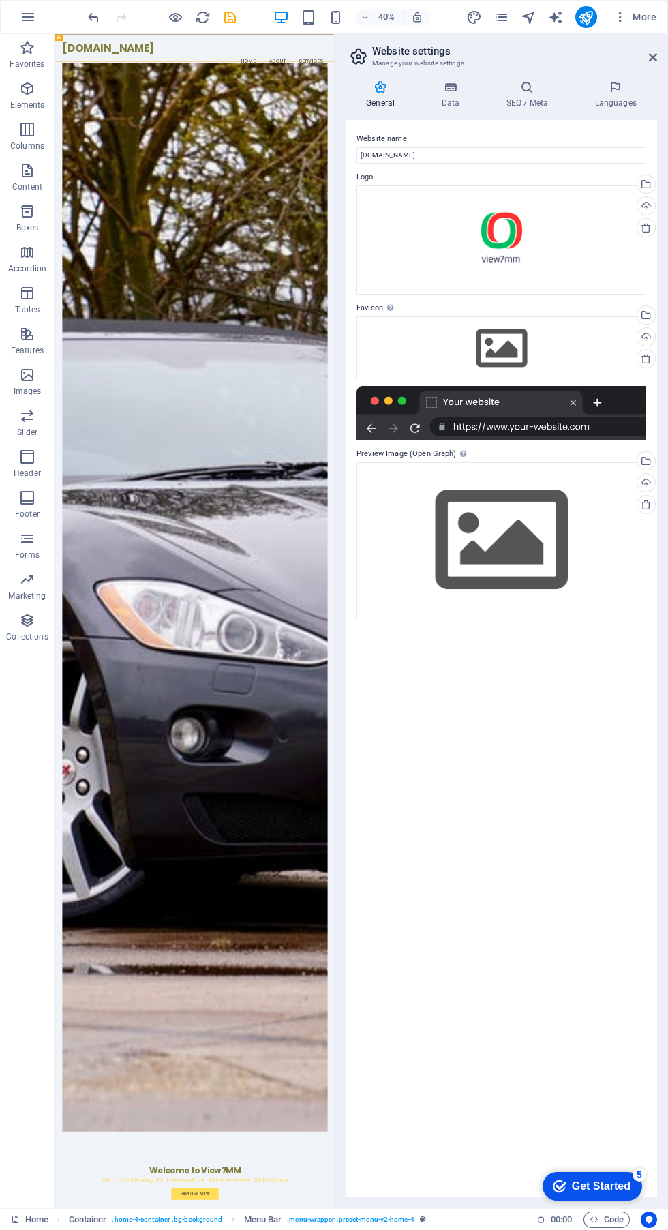
click at [581, 16] on icon "publish" at bounding box center [586, 18] width 16 height 16
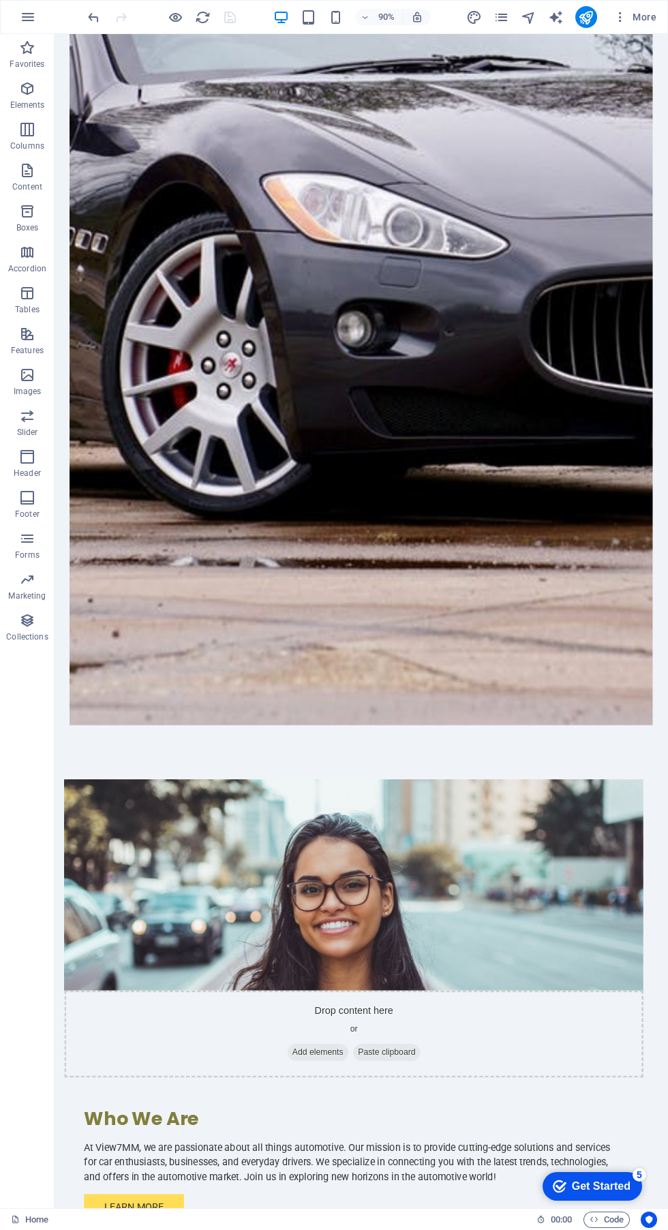
scroll to position [825, 0]
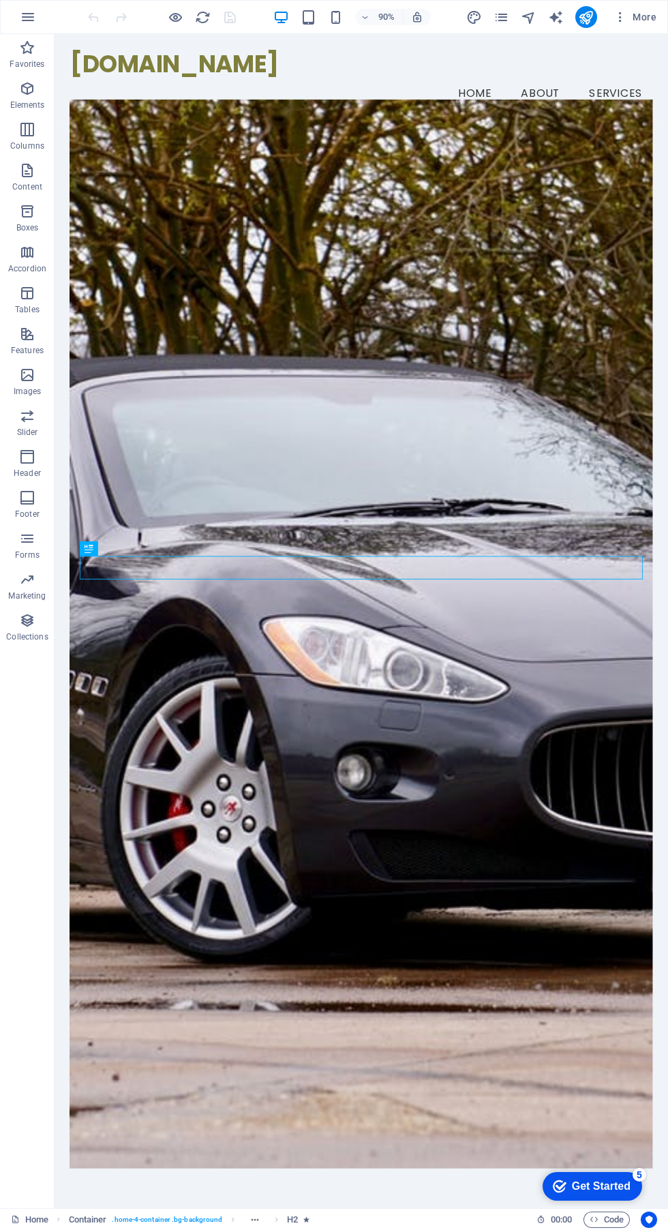
click at [529, 17] on icon "navigator" at bounding box center [529, 18] width 16 height 16
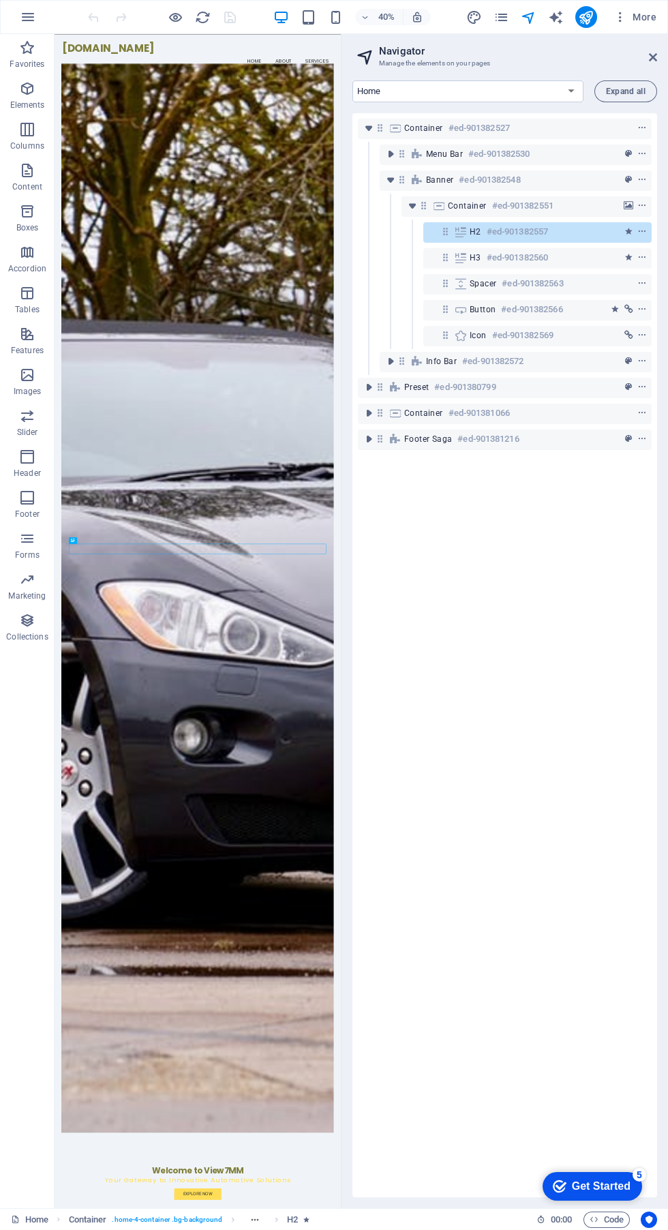
click at [618, 50] on h2 "Navigator" at bounding box center [518, 51] width 278 height 12
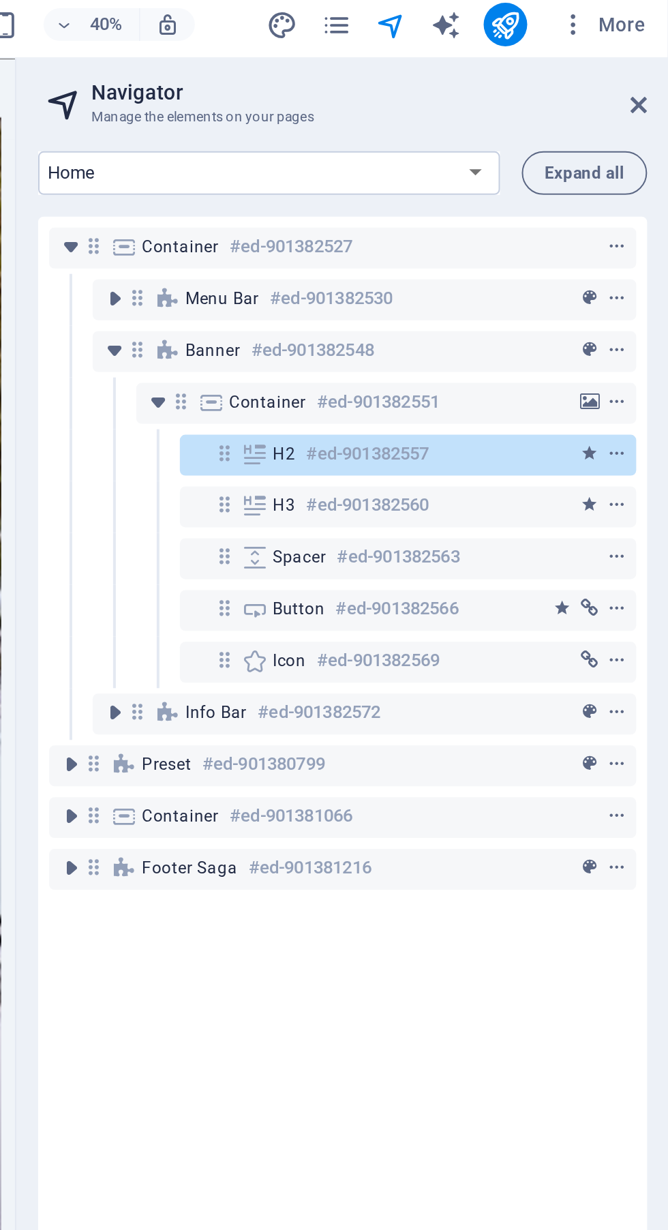
click at [627, 22] on icon "button" at bounding box center [620, 17] width 14 height 14
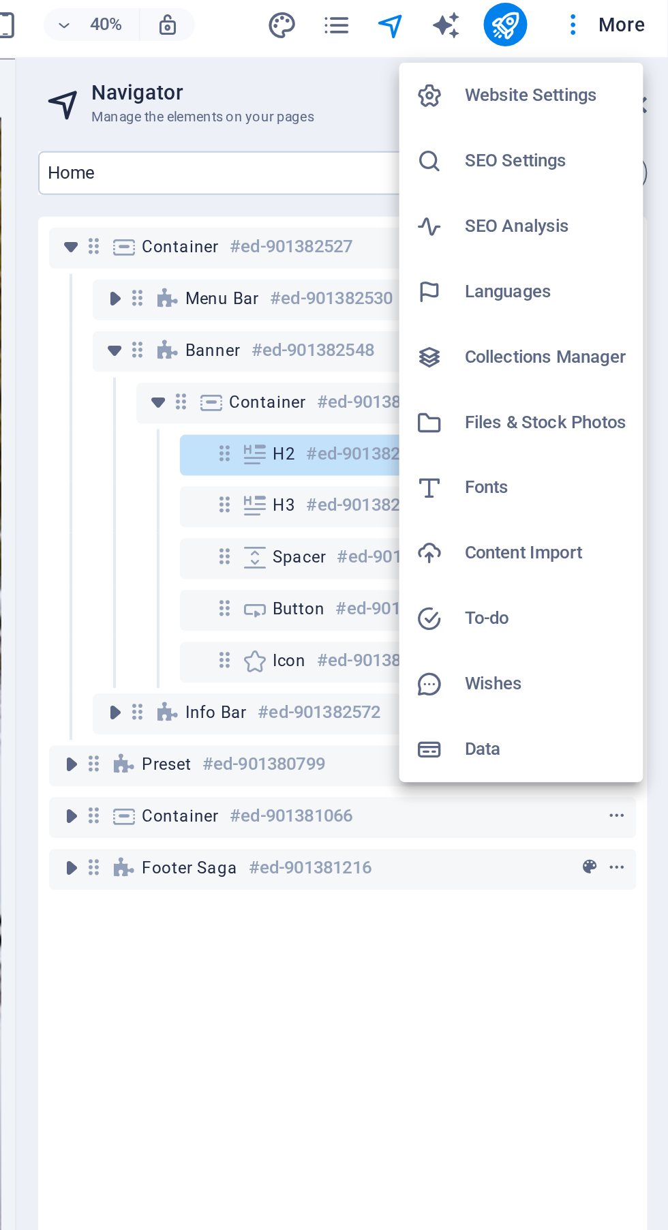
click at [628, 187] on h6 "Collections Manager" at bounding box center [606, 183] width 81 height 16
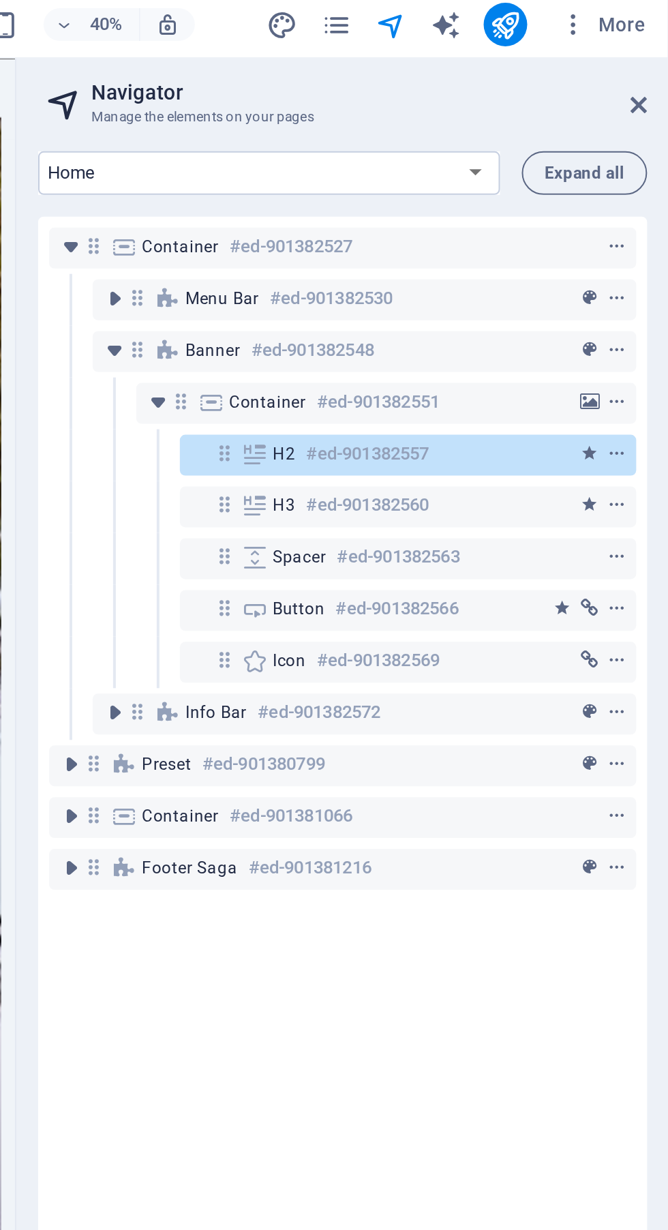
select select
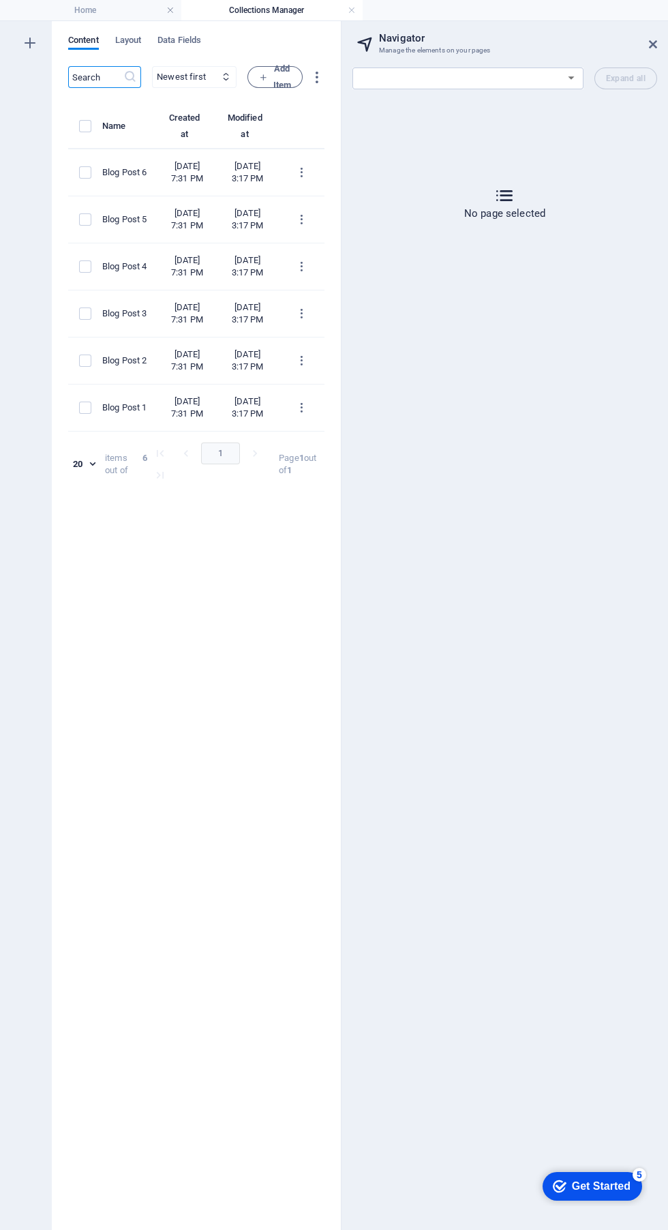
scroll to position [0, 170]
click at [543, 450] on div "Home Subpage Legal Notice Privacy New Collection: Single Page Layout Real Estat…" at bounding box center [504, 643] width 326 height 1173
click at [652, 44] on icon at bounding box center [653, 44] width 8 height 11
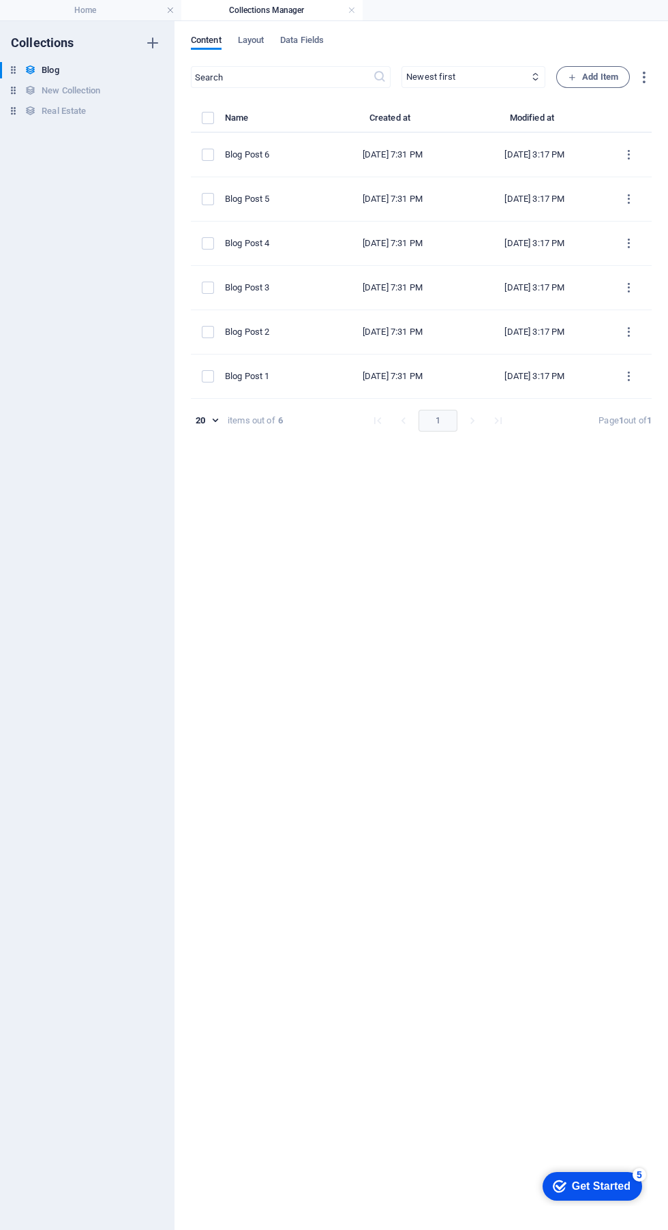
scroll to position [0, 0]
click at [202, 168] on td "items list" at bounding box center [208, 155] width 34 height 44
click at [208, 155] on label "items list" at bounding box center [208, 155] width 12 height 12
click at [0, 0] on input "items list" at bounding box center [0, 0] width 0 height 0
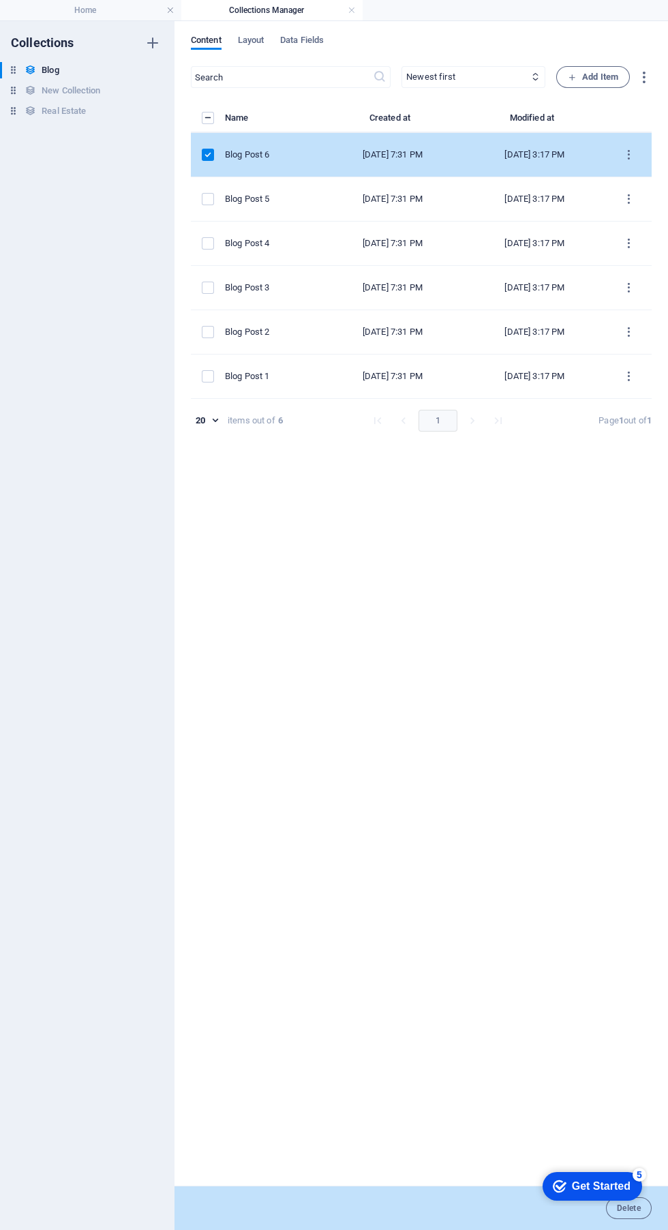
click at [208, 118] on label "items list" at bounding box center [208, 118] width 12 height 12
click at [0, 0] on input "items list" at bounding box center [0, 0] width 0 height 0
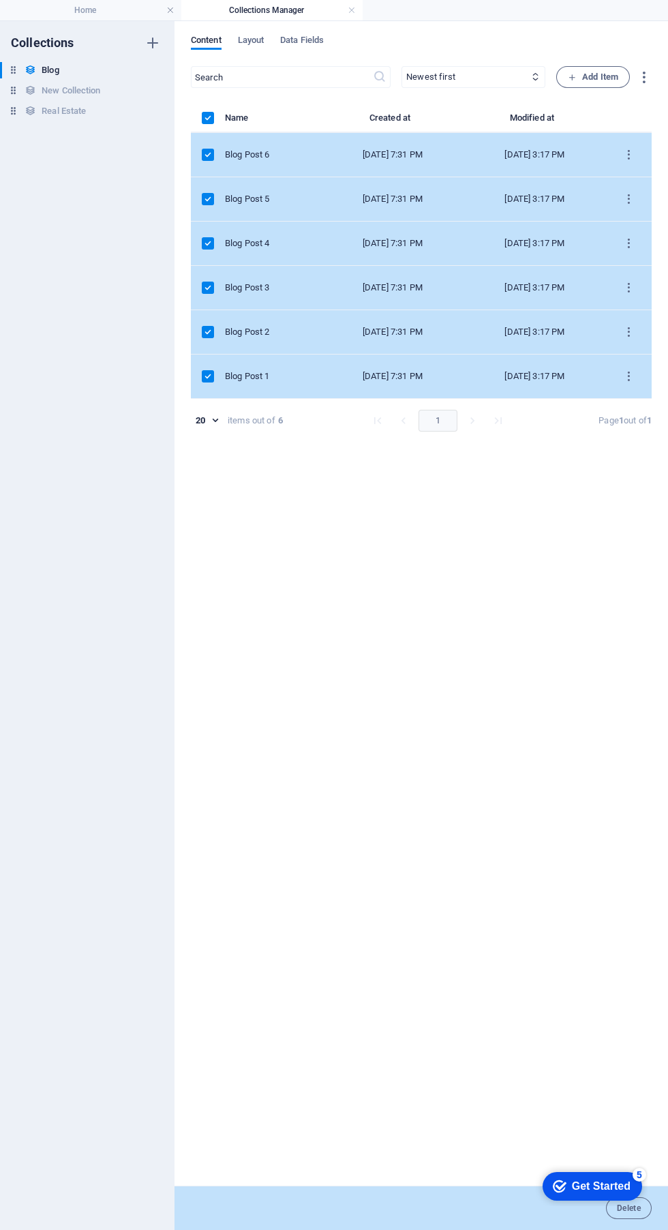
click at [612, 74] on span "Add Item" at bounding box center [593, 77] width 50 height 16
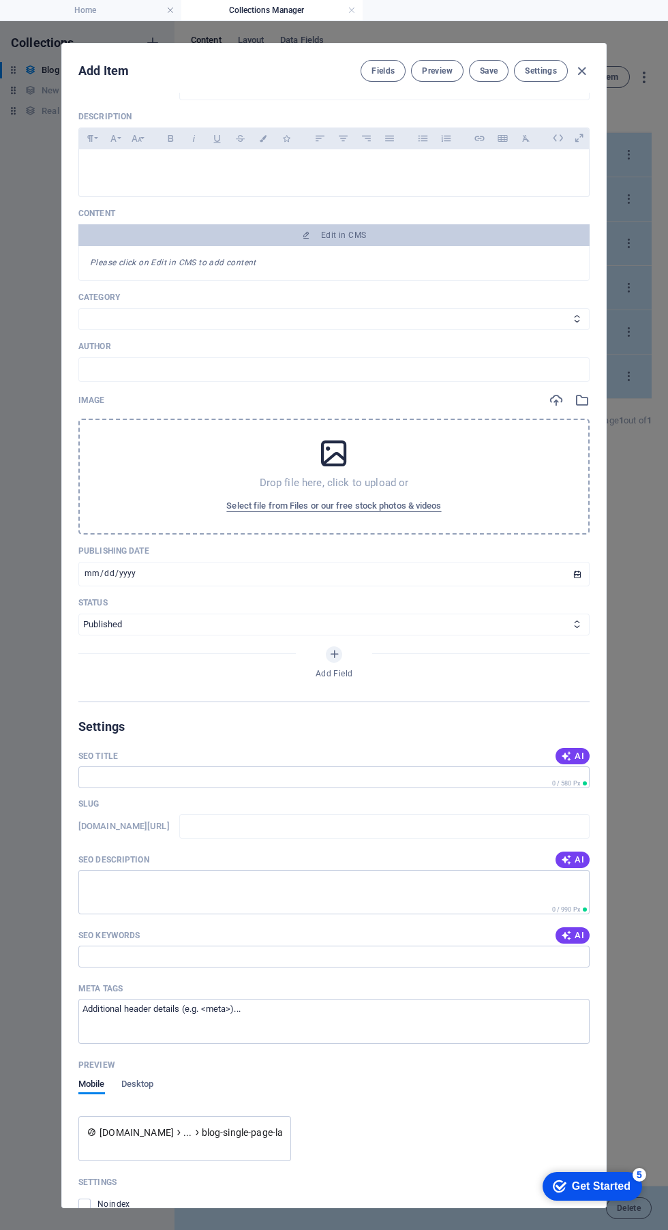
scroll to position [295, 0]
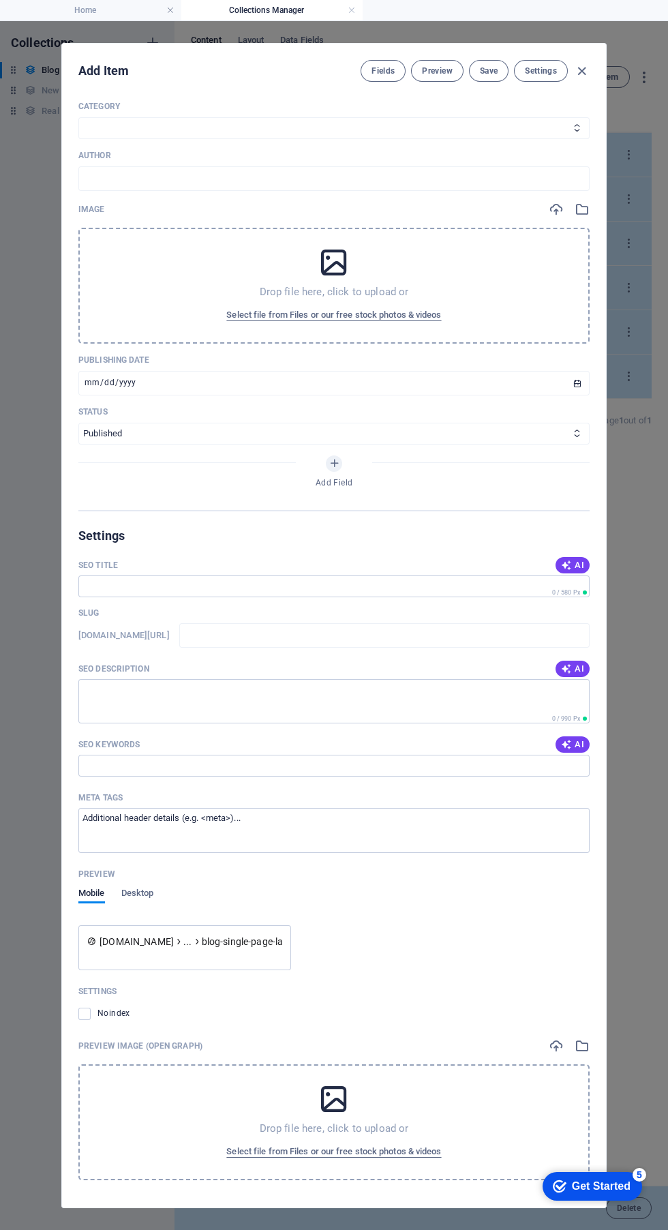
click at [149, 890] on span "Desktop" at bounding box center [137, 894] width 33 height 19
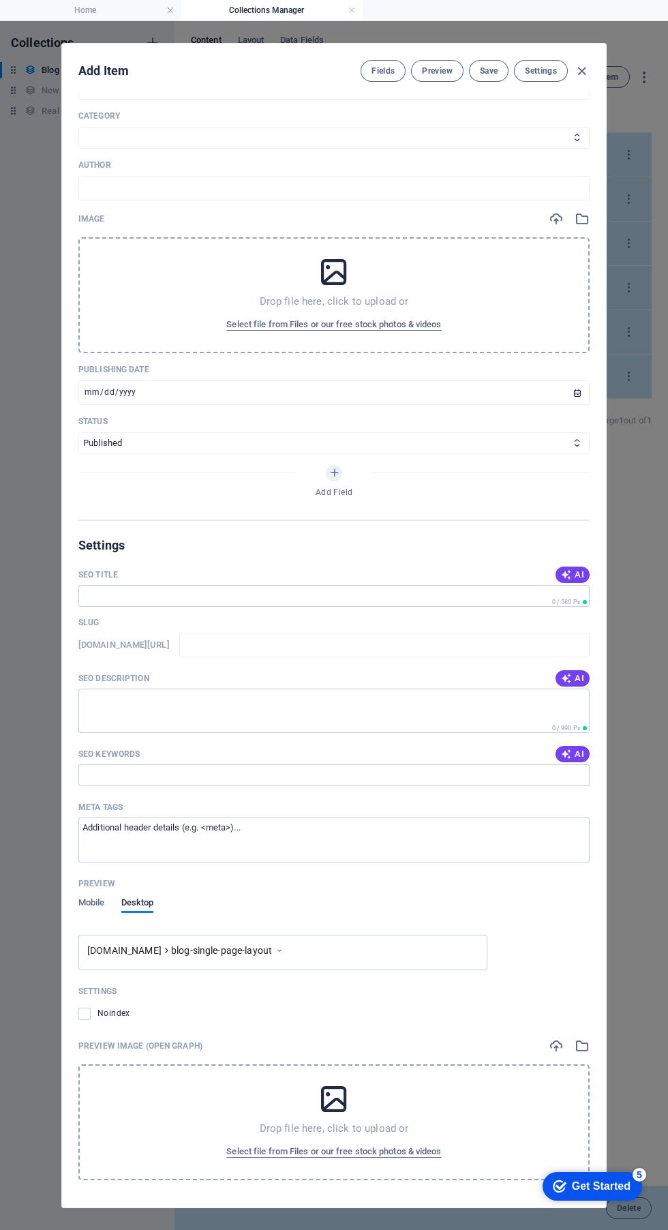
click at [367, 292] on div "Drop file here, click to upload or Select file from Files or our free stock pho…" at bounding box center [333, 295] width 511 height 116
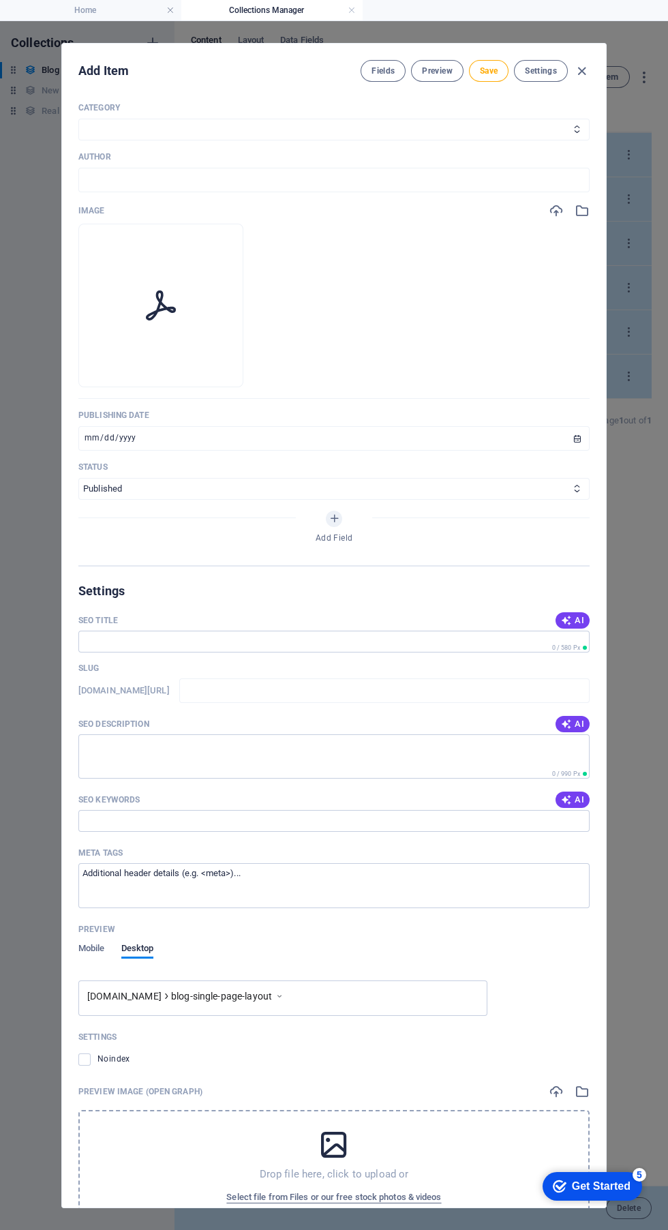
click at [237, 301] on li at bounding box center [160, 306] width 165 height 164
click at [585, 218] on icon "button" at bounding box center [582, 210] width 15 height 15
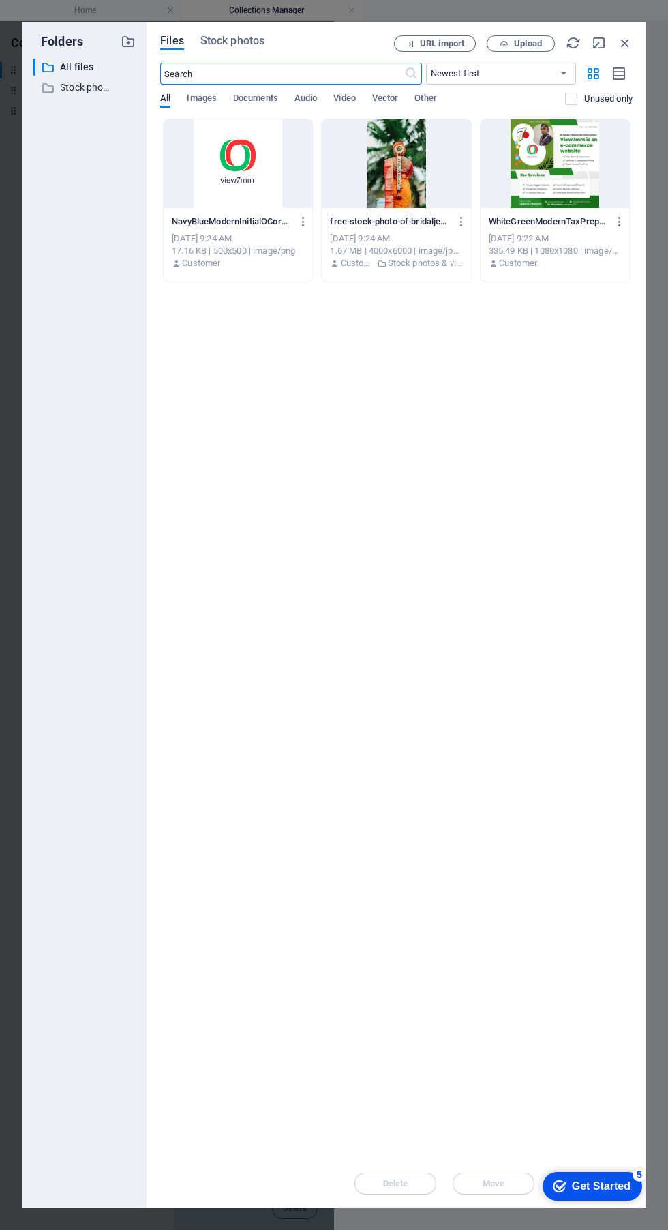
scroll to position [346, 0]
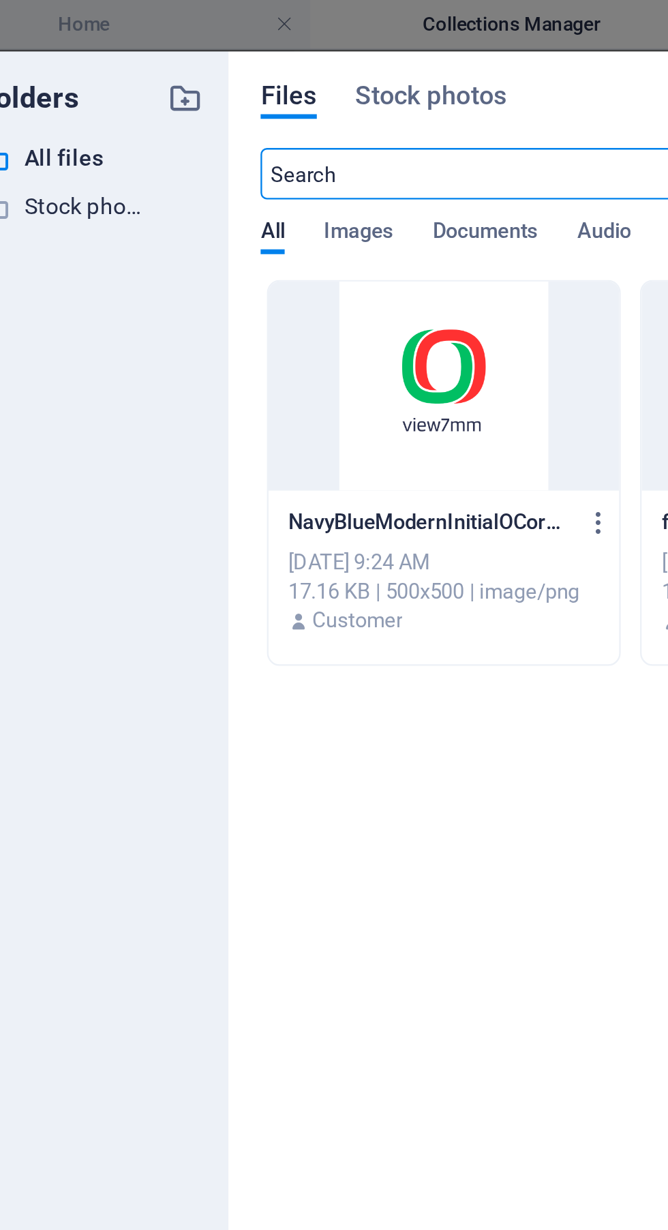
click at [93, 89] on p "Stock photos & videos" at bounding box center [85, 88] width 50 height 16
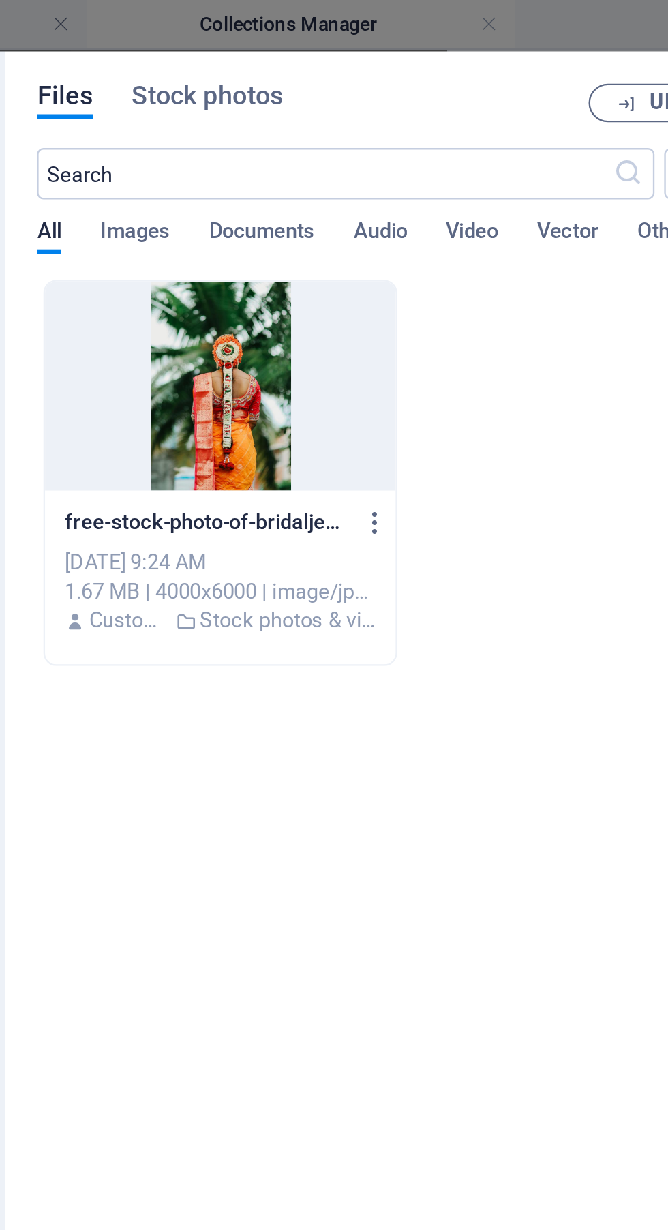
click at [397, 97] on span "Vector" at bounding box center [385, 99] width 27 height 19
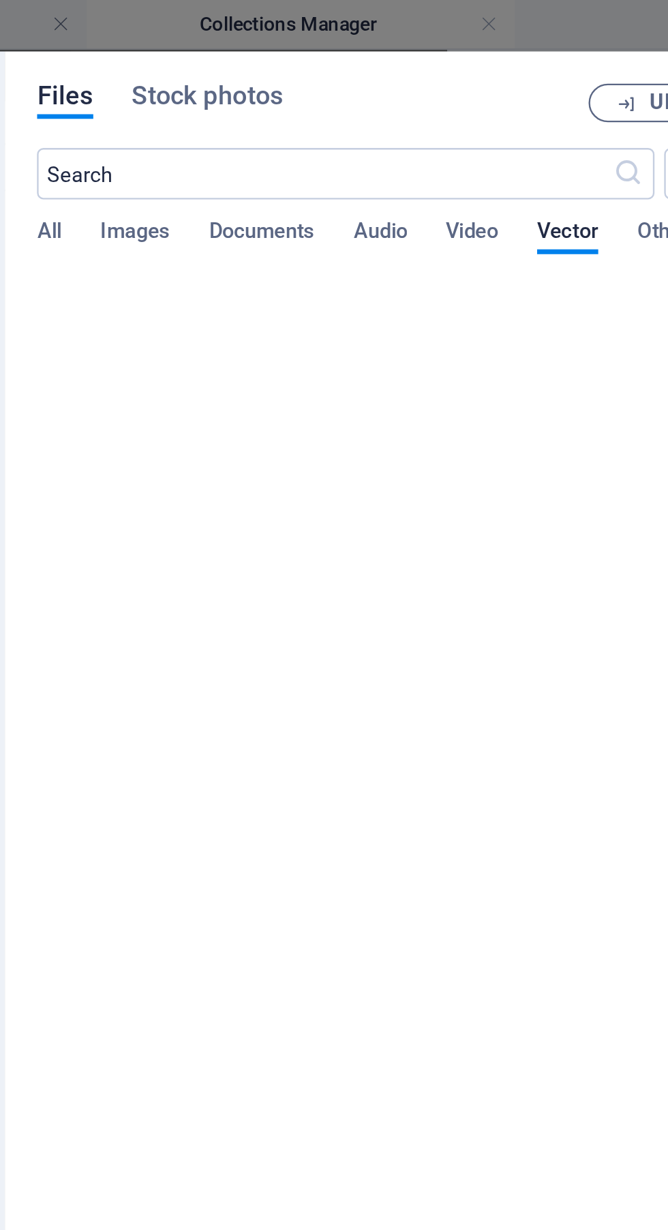
click at [350, 95] on span "Video" at bounding box center [344, 99] width 22 height 19
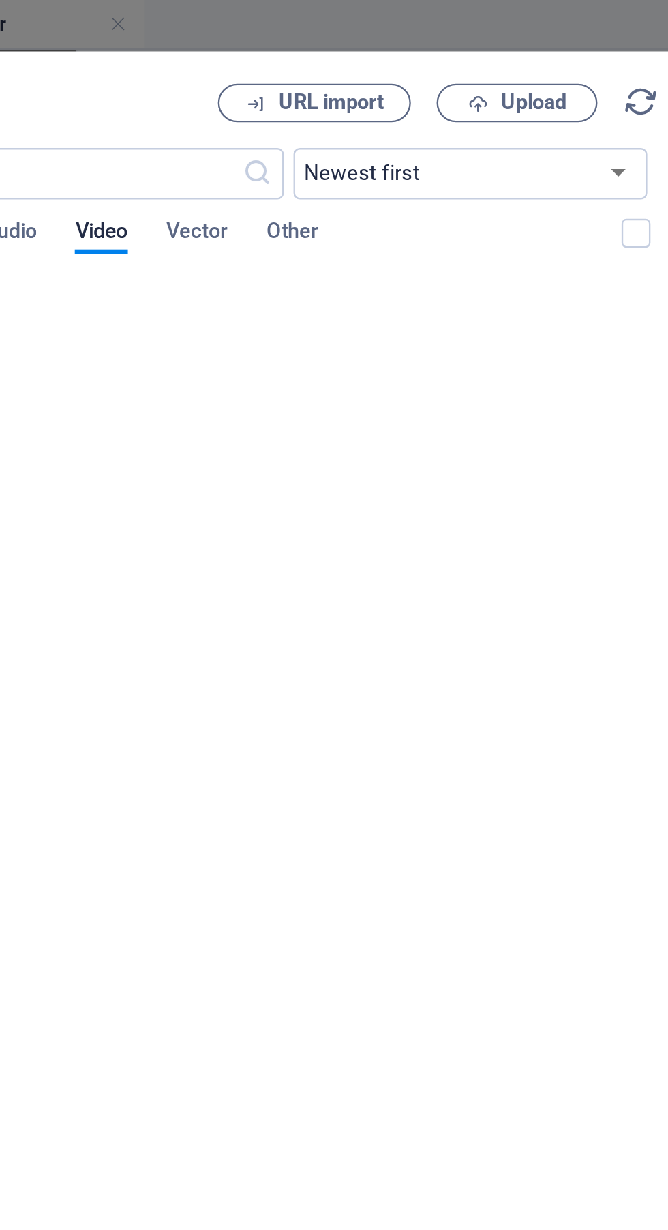
click at [521, 40] on span "Upload" at bounding box center [528, 44] width 28 height 8
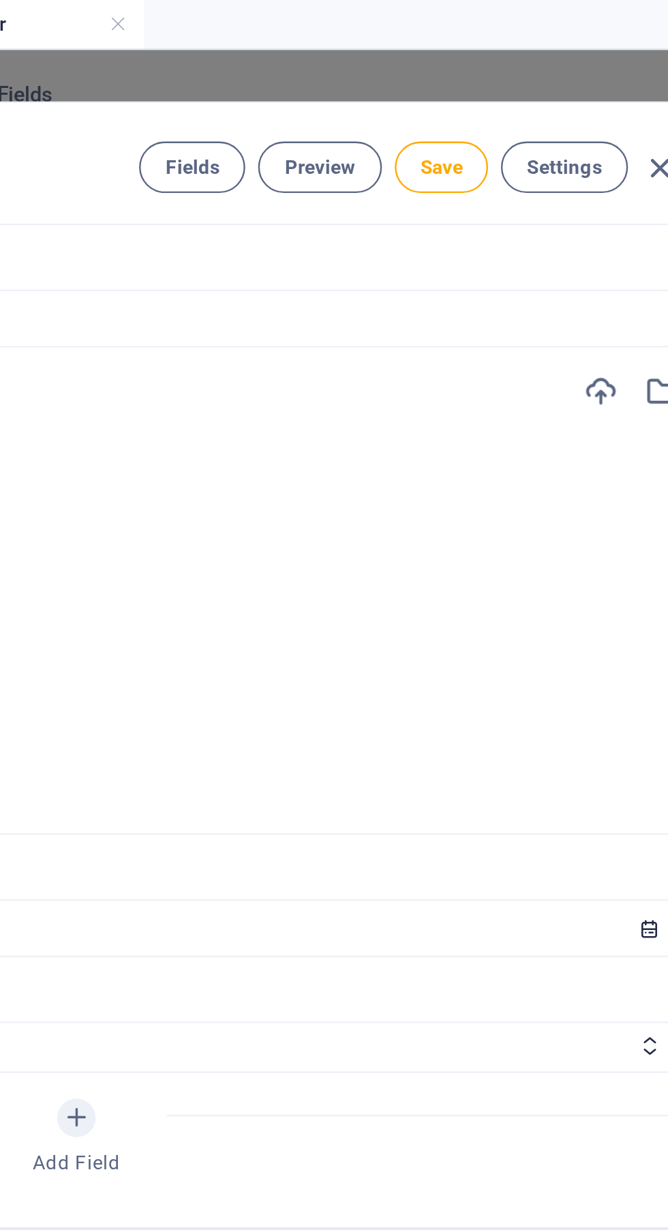
scroll to position [286, 0]
click at [559, 218] on icon "button" at bounding box center [556, 210] width 15 height 15
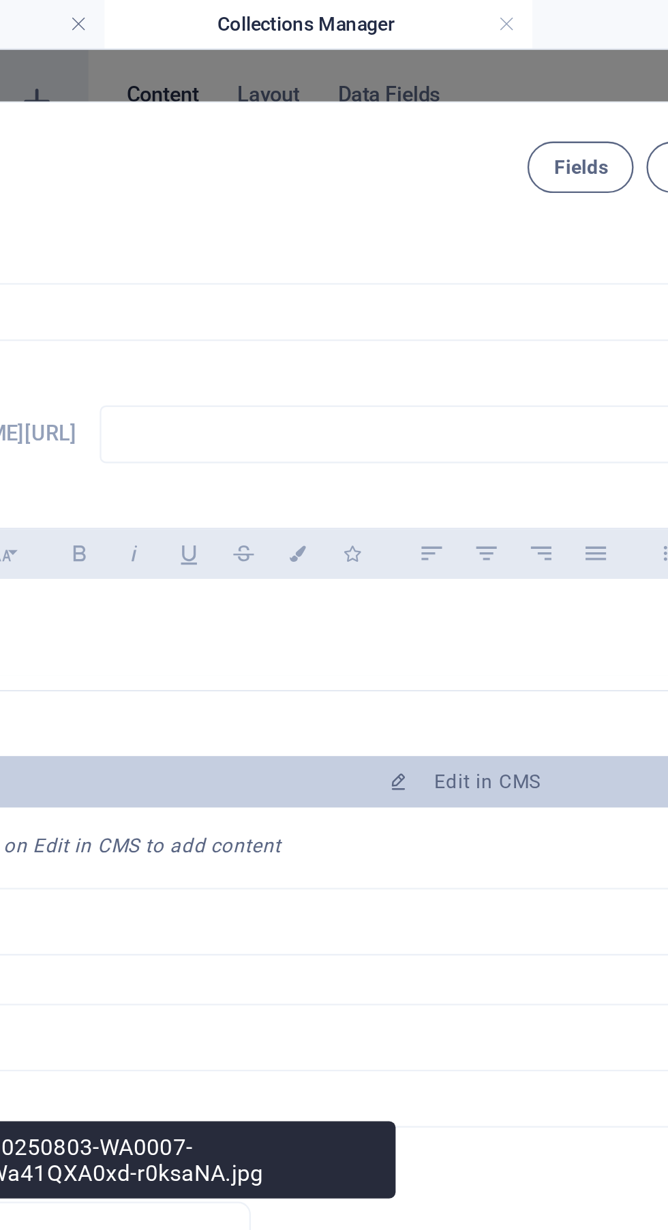
scroll to position [0, 0]
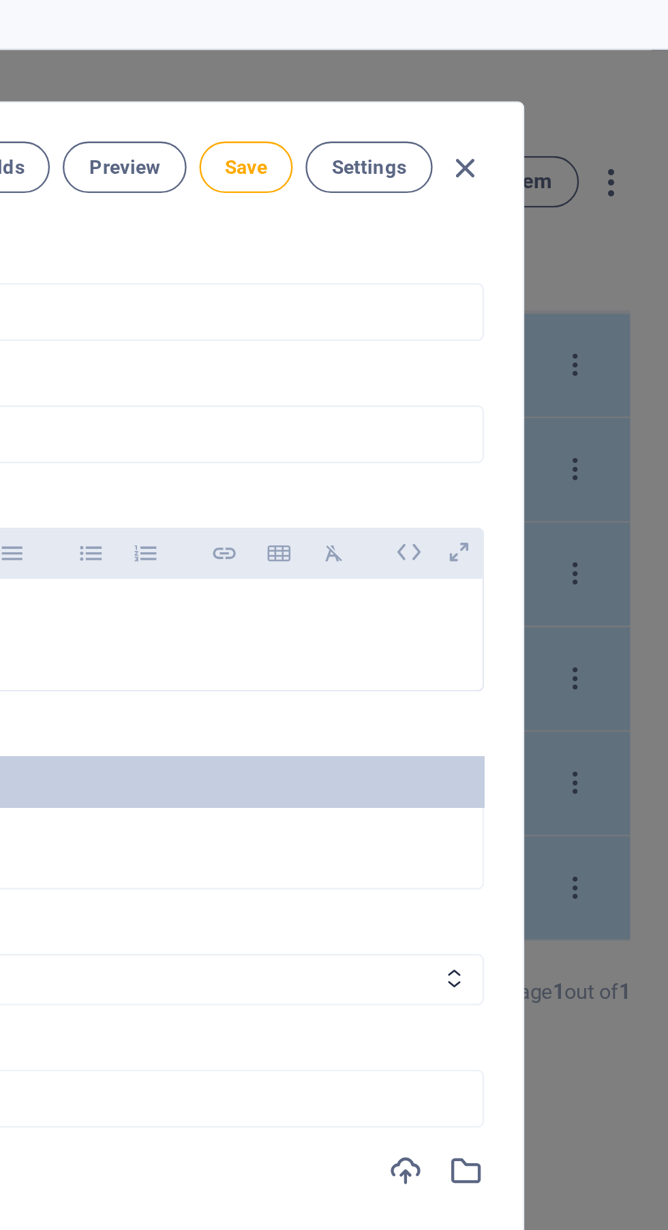
click at [488, 67] on span "Save" at bounding box center [489, 70] width 18 height 11
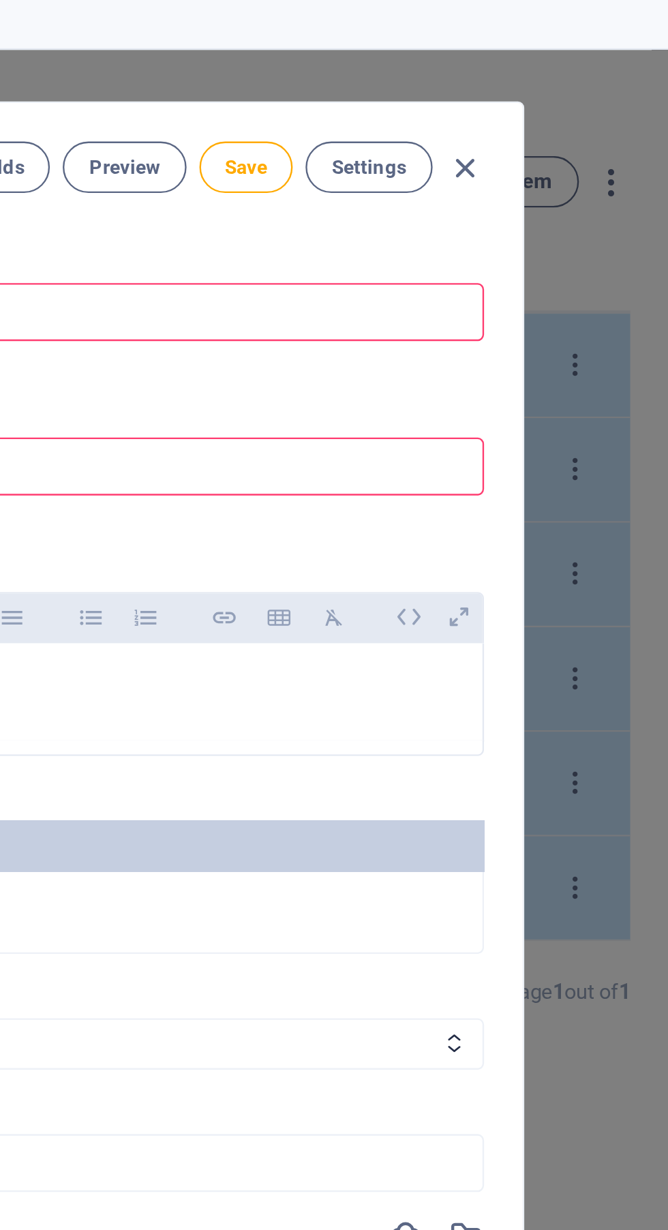
click at [587, 69] on icon "button" at bounding box center [582, 71] width 16 height 16
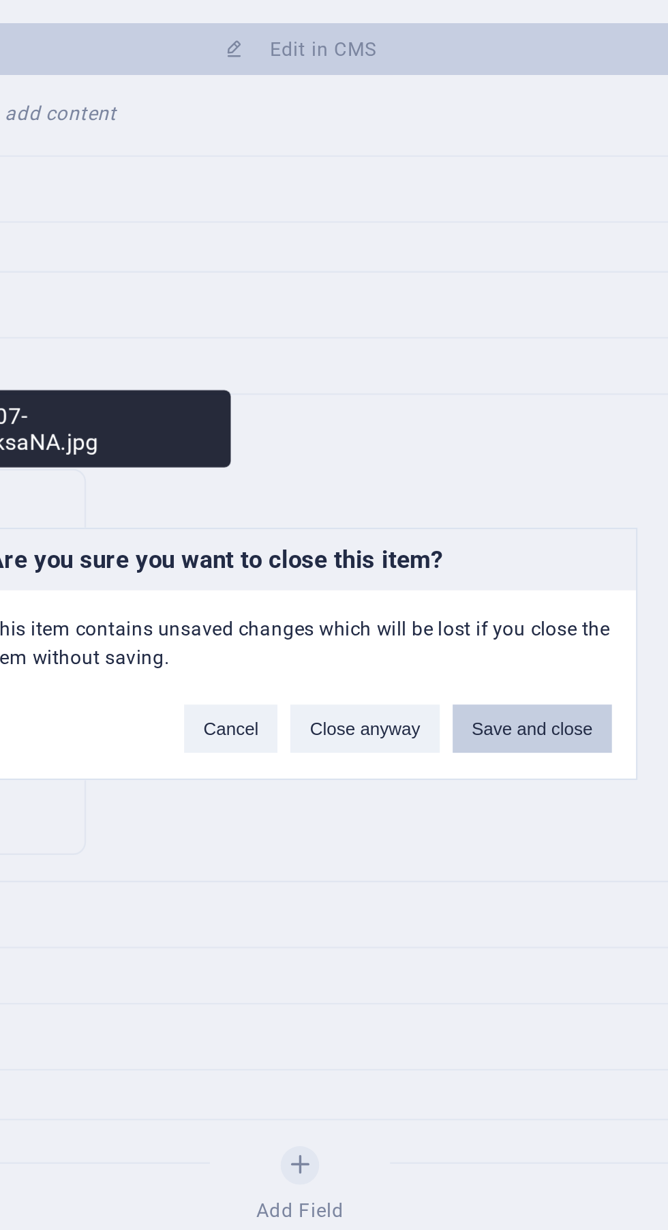
click at [450, 652] on button "Save and close" at bounding box center [432, 647] width 67 height 20
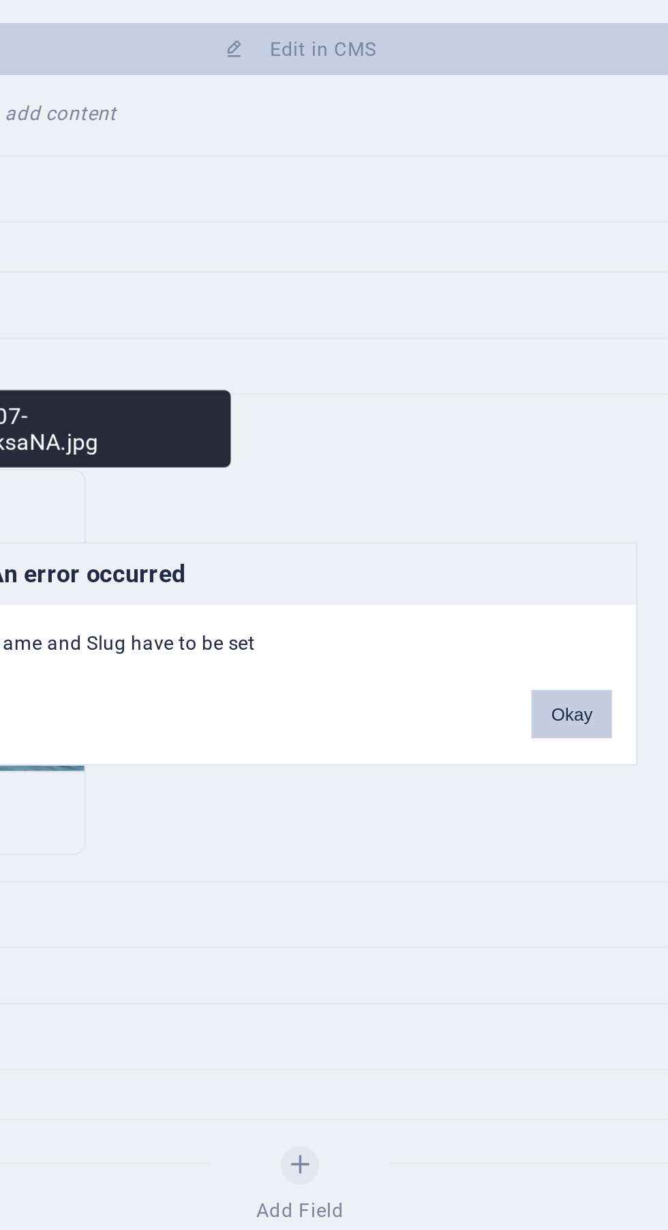
click at [455, 639] on button "Okay" at bounding box center [449, 640] width 34 height 20
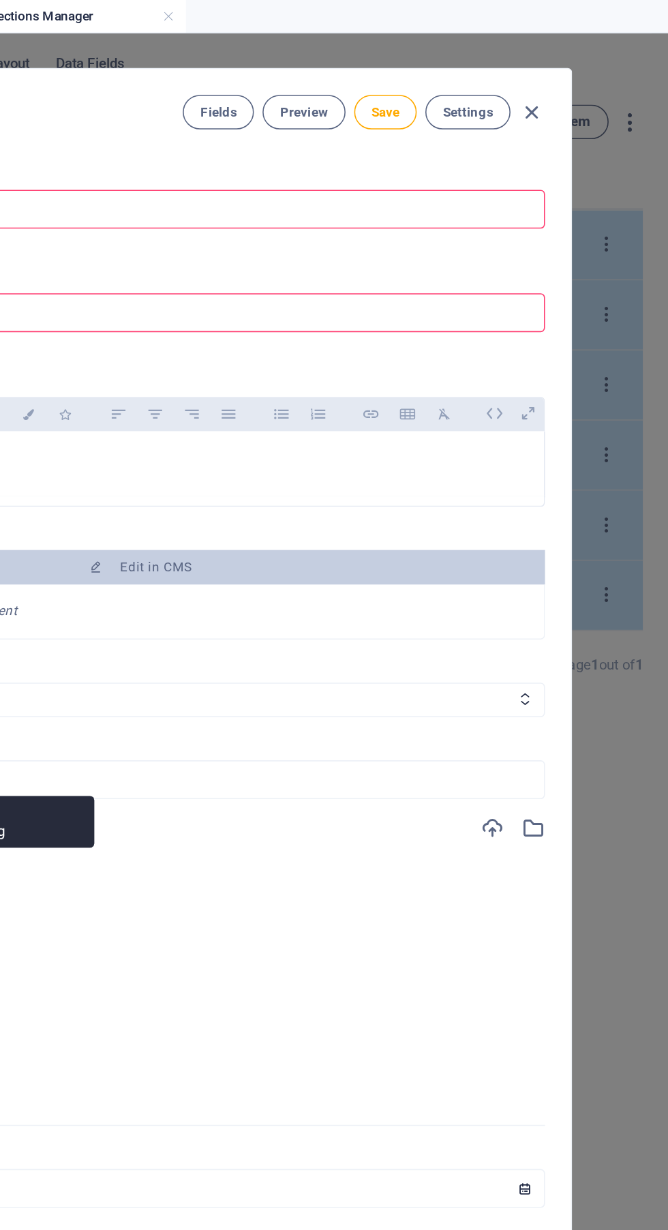
click at [586, 68] on icon "button" at bounding box center [582, 71] width 16 height 16
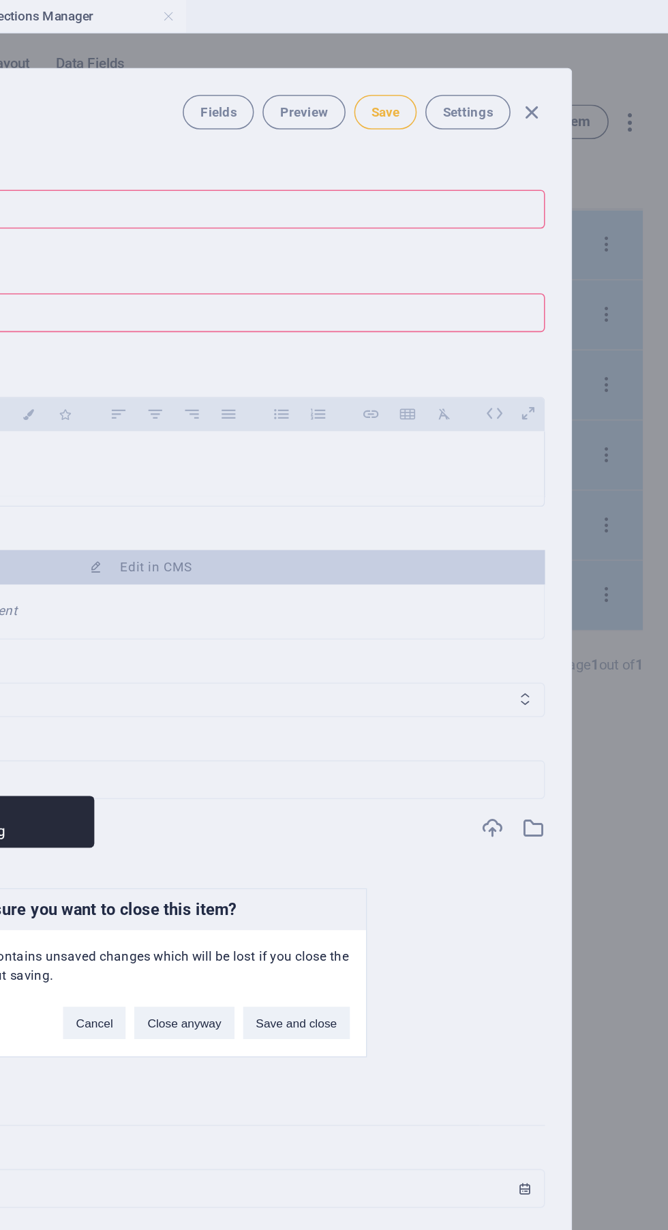
click at [643, 457] on div "Are you sure you want to close this item? This item contains unsaved changes wh…" at bounding box center [334, 615] width 668 height 1230
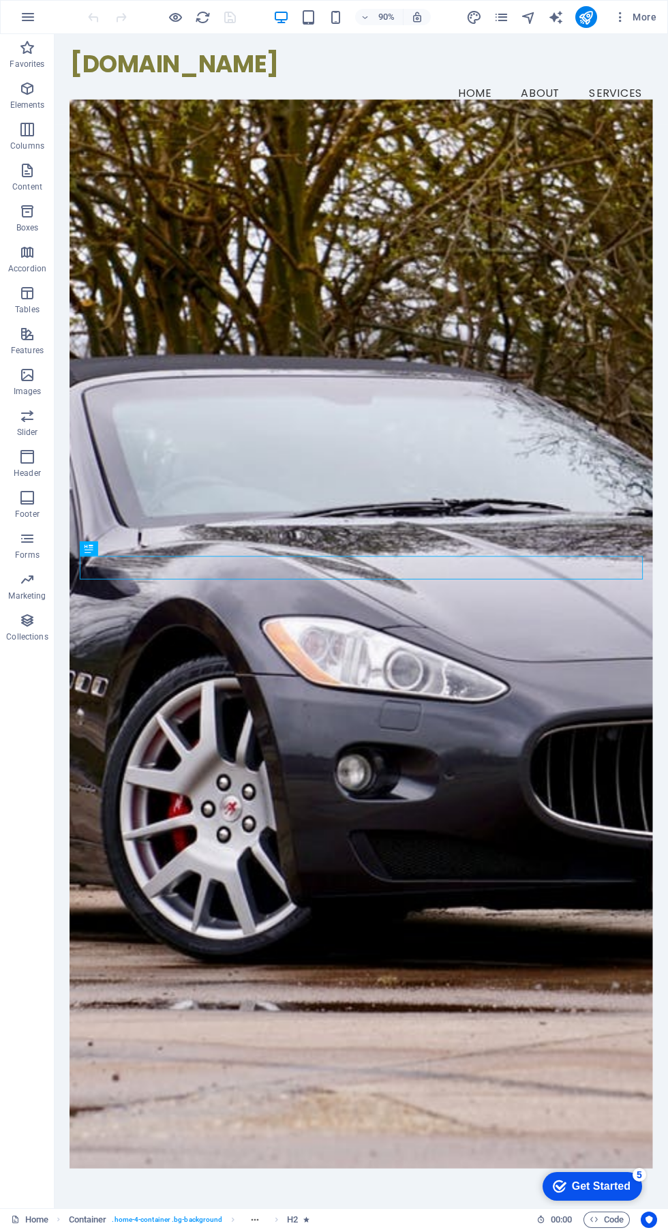
click at [417, 17] on icon "button" at bounding box center [417, 17] width 12 height 12
click at [418, 17] on icon "button" at bounding box center [417, 17] width 12 height 12
click at [651, 18] on span "More" at bounding box center [634, 17] width 43 height 14
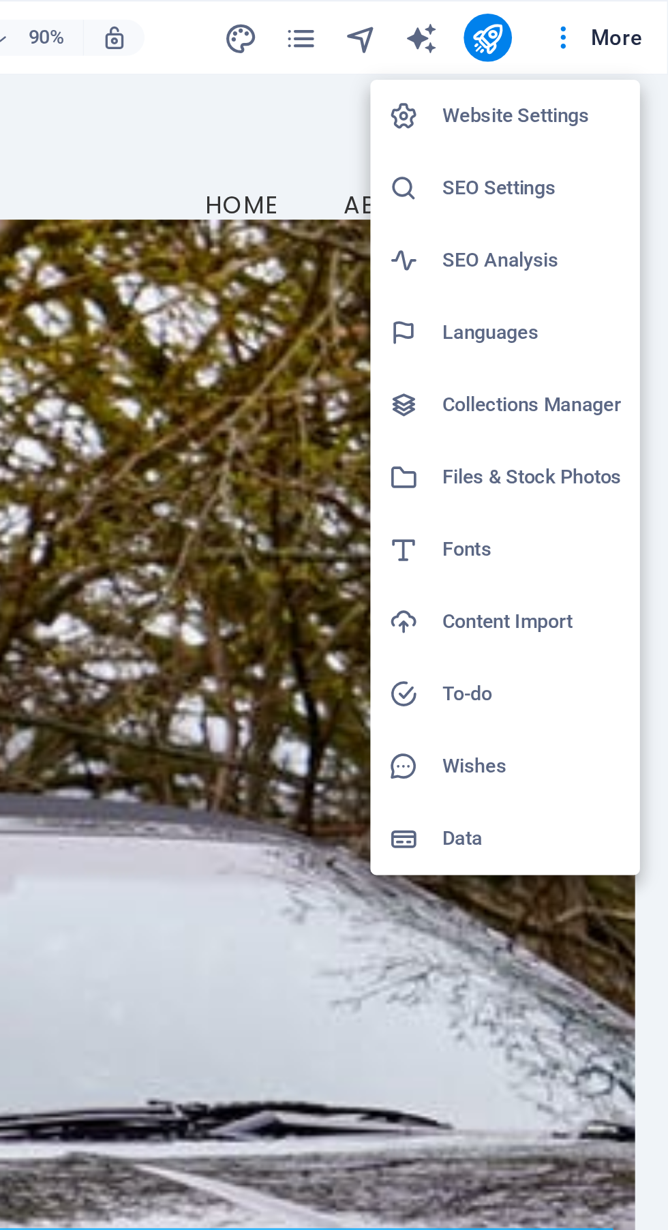
click at [591, 17] on div at bounding box center [334, 615] width 668 height 1230
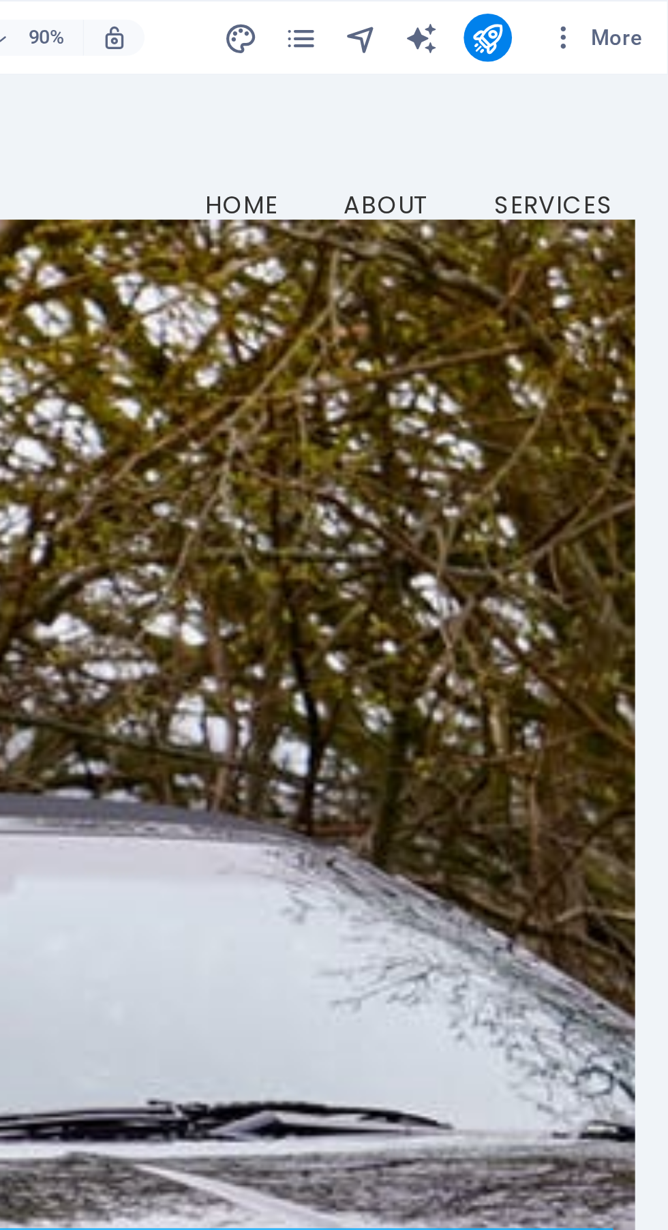
click at [595, 13] on button "publish" at bounding box center [586, 17] width 22 height 22
